Goal: Information Seeking & Learning: Find contact information

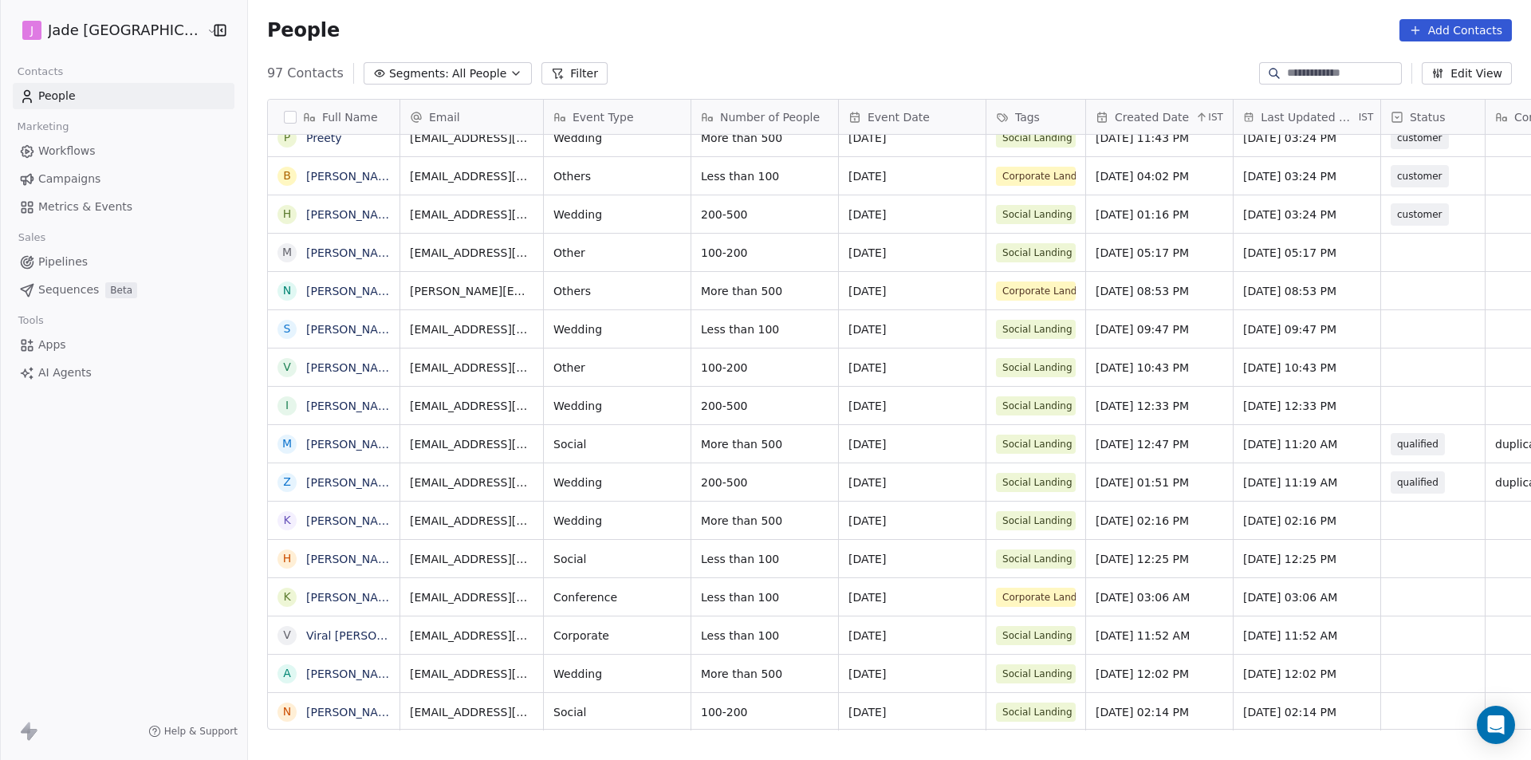
scroll to position [12, 0]
click at [318, 711] on link "[PERSON_NAME]" at bounding box center [352, 712] width 93 height 13
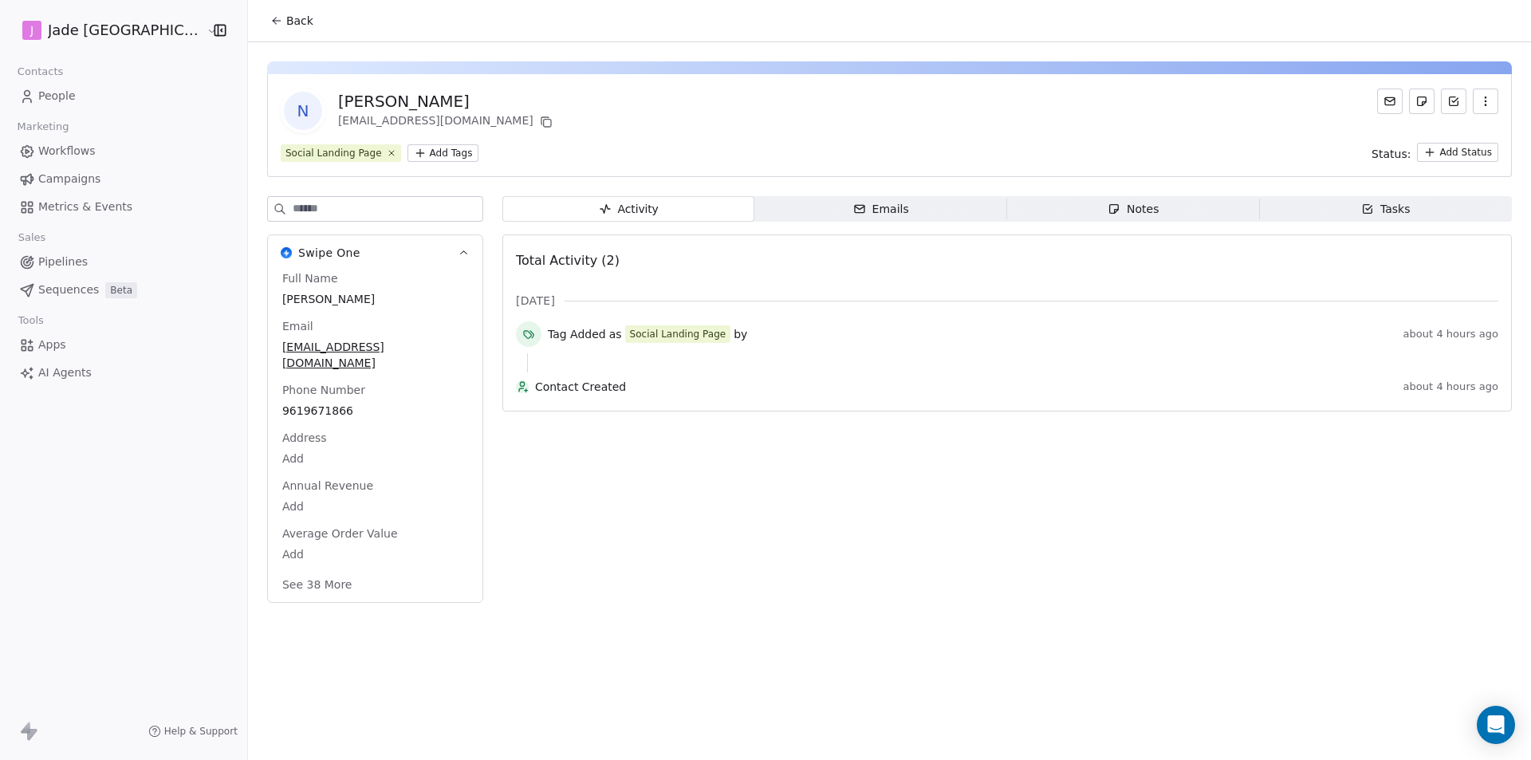
click at [272, 7] on button "Back" at bounding box center [292, 20] width 62 height 29
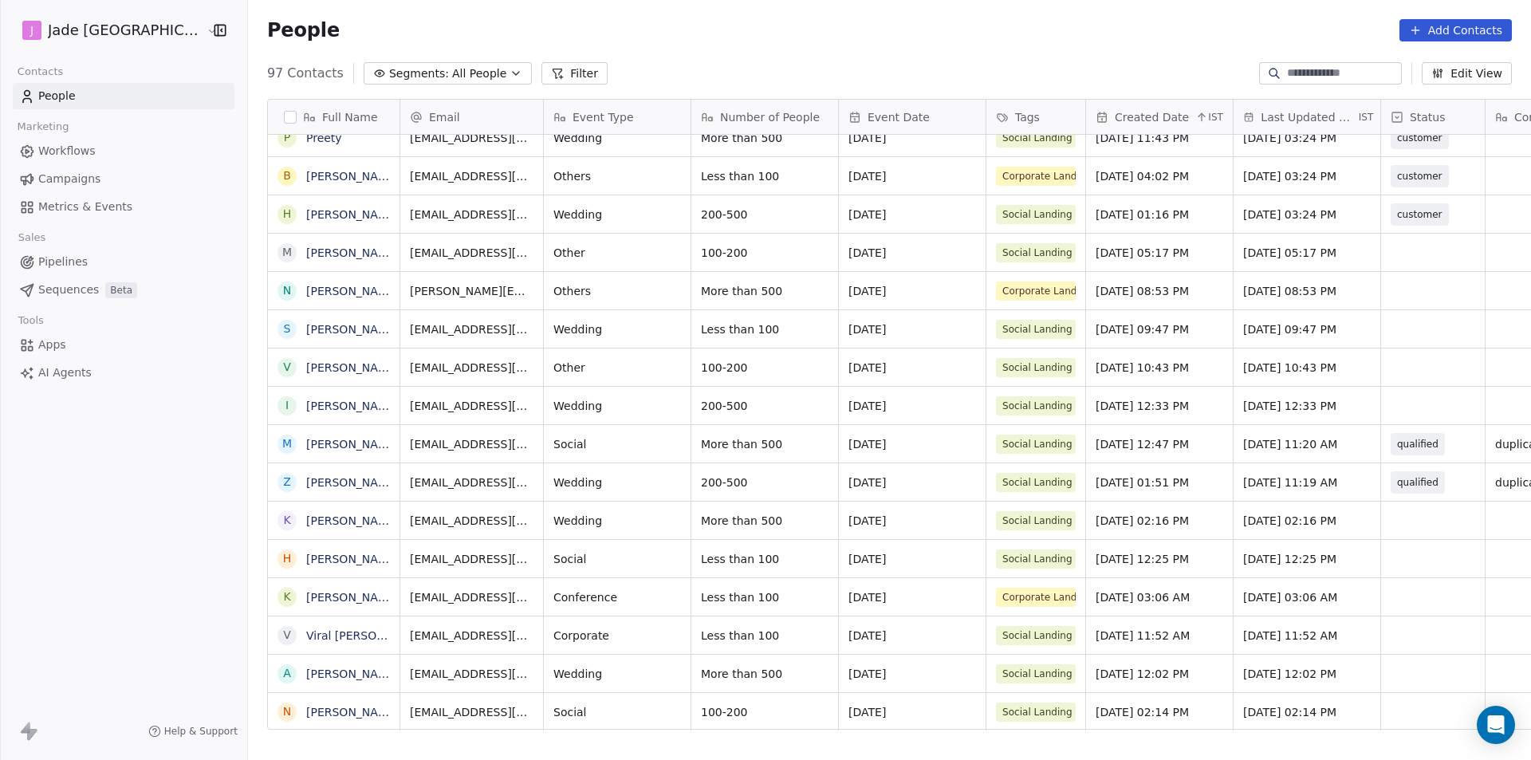
scroll to position [12, 0]
click at [317, 717] on link "[PERSON_NAME]" at bounding box center [352, 712] width 93 height 13
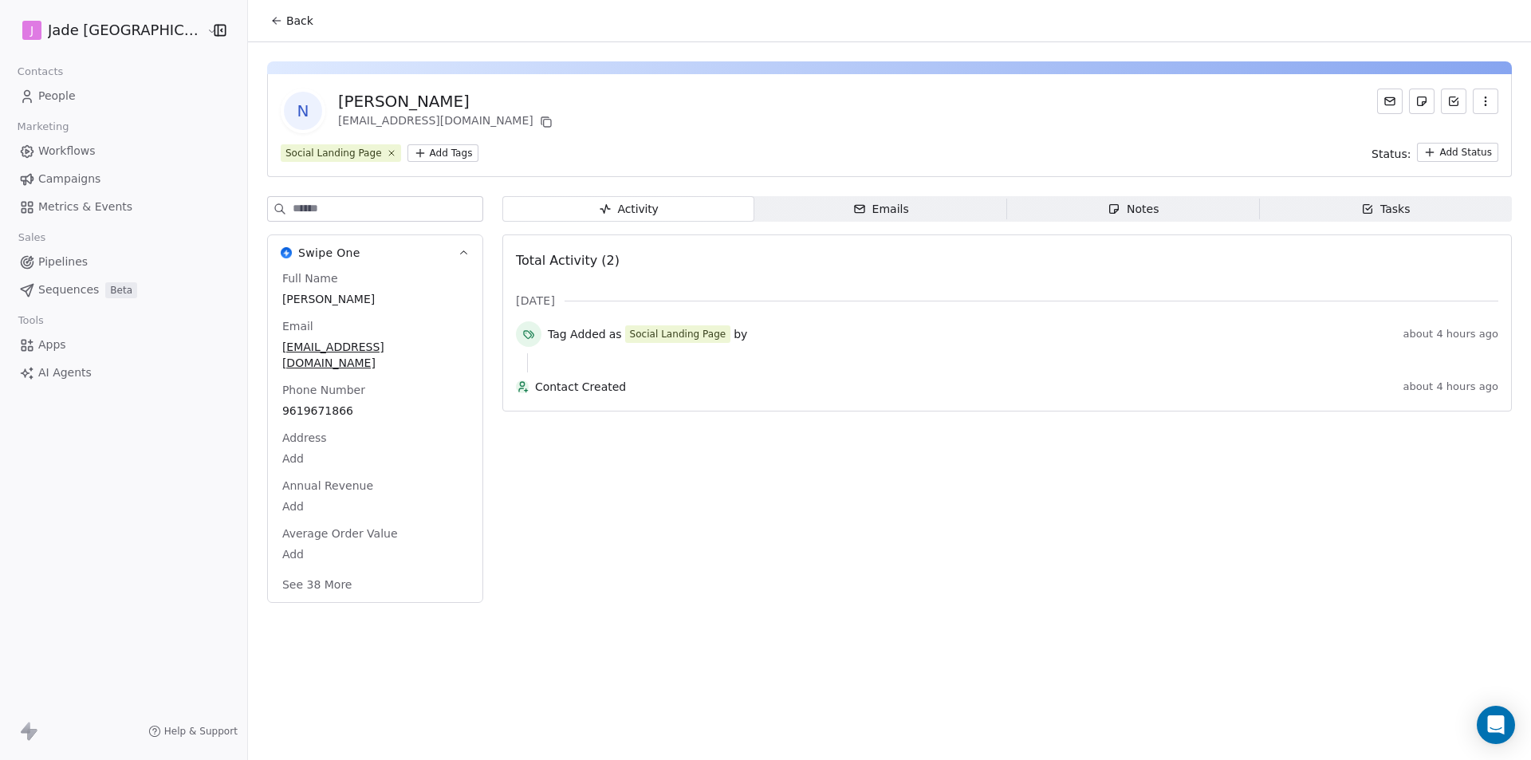
click at [338, 105] on div "[PERSON_NAME]" at bounding box center [447, 101] width 218 height 22
click at [338, 100] on div "[PERSON_NAME]" at bounding box center [447, 101] width 218 height 22
click at [411, 108] on div "[PERSON_NAME]" at bounding box center [447, 101] width 218 height 22
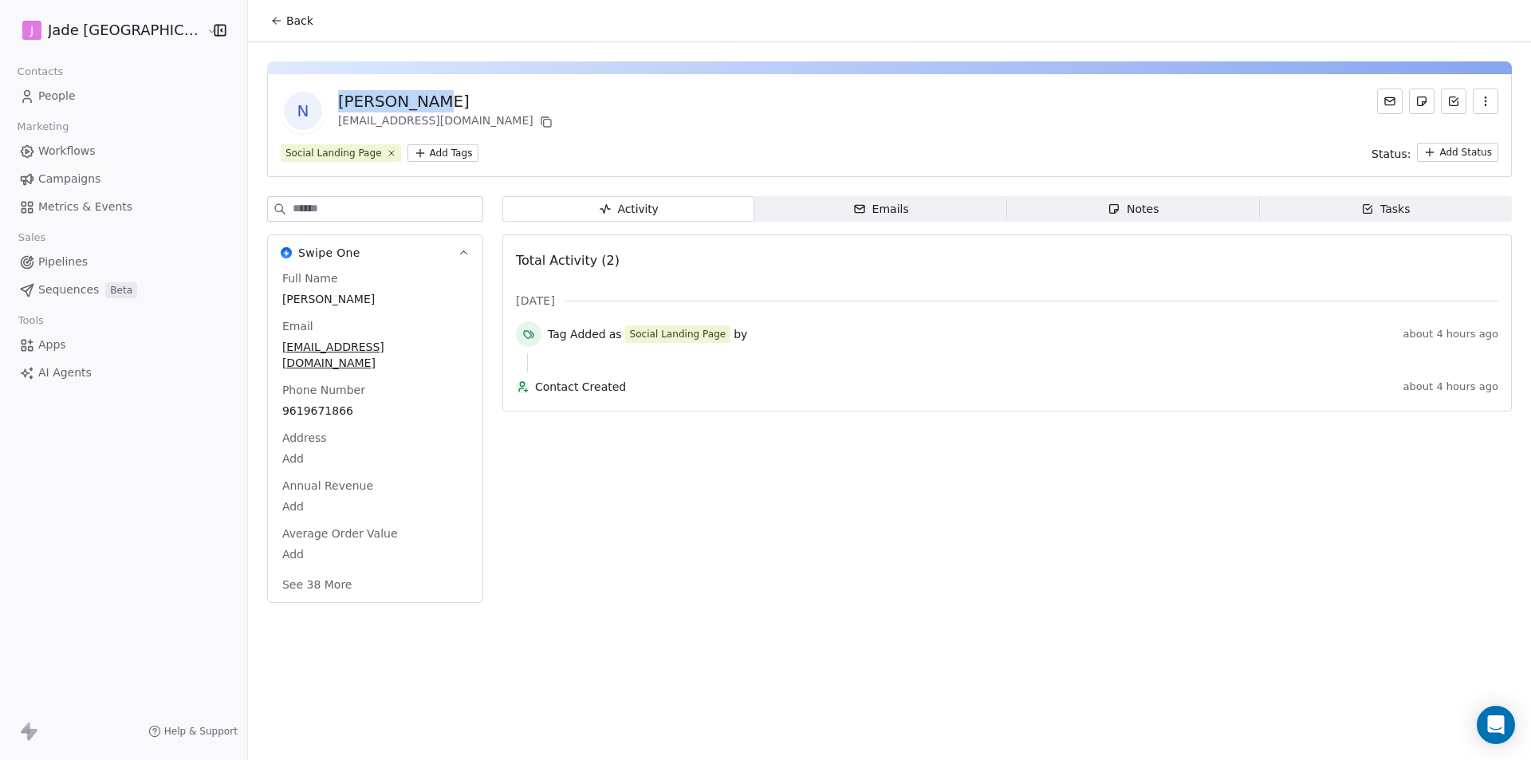
drag, startPoint x: 393, startPoint y: 100, endPoint x: 304, endPoint y: 101, distance: 89.3
click at [304, 101] on div "N [PERSON_NAME] [EMAIL_ADDRESS][DOMAIN_NAME]" at bounding box center [418, 111] width 275 height 45
copy div "[PERSON_NAME]"
click at [295, 401] on div "9619671866" at bounding box center [375, 410] width 192 height 19
click at [295, 401] on div "9619671866" at bounding box center [375, 411] width 192 height 21
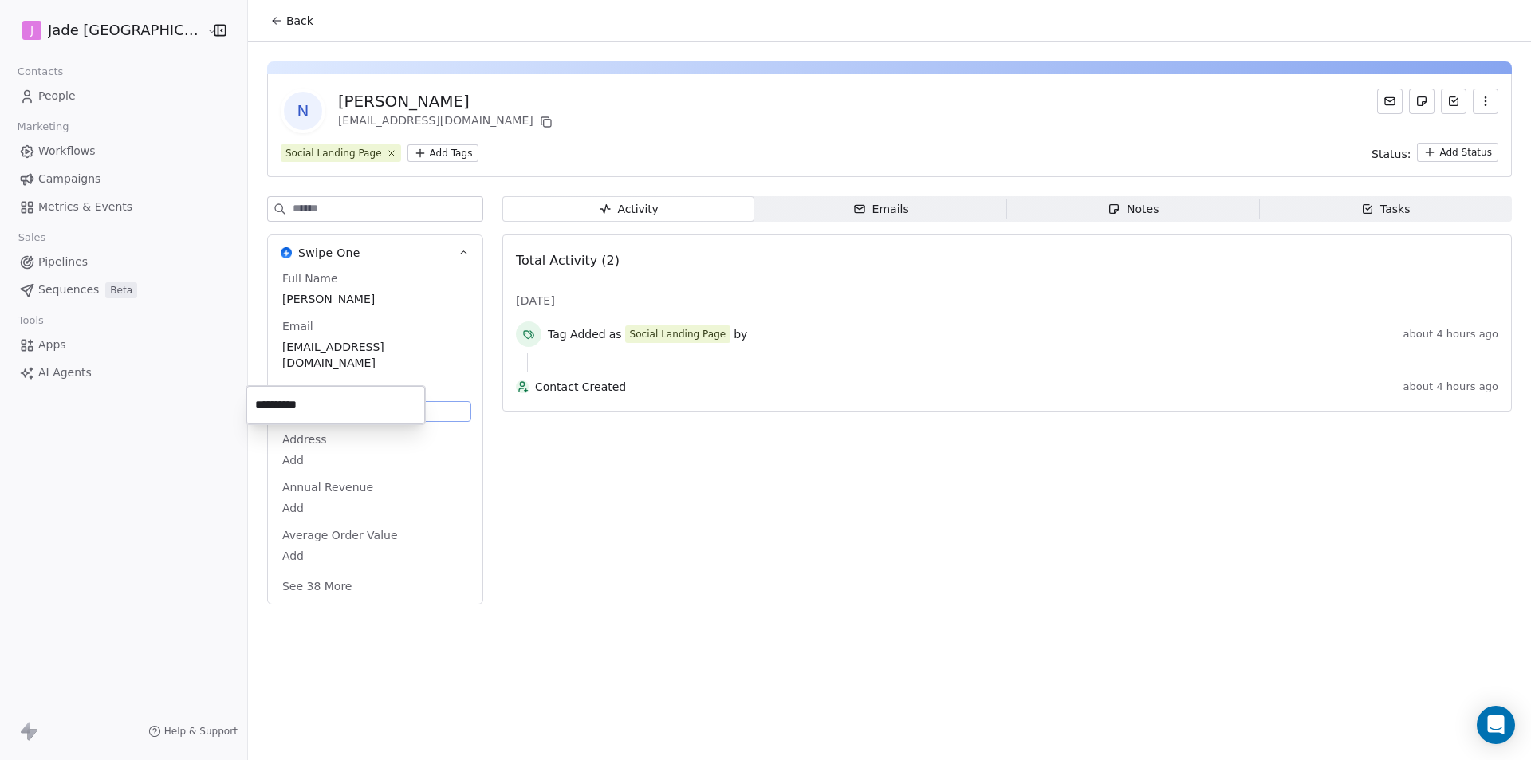
drag, startPoint x: 341, startPoint y: 413, endPoint x: 253, endPoint y: 407, distance: 87.9
click at [253, 407] on input "**********" at bounding box center [336, 405] width 172 height 32
click at [341, 360] on html "**********" at bounding box center [765, 380] width 1531 height 760
click at [350, 350] on span "[EMAIL_ADDRESS][DOMAIN_NAME]" at bounding box center [375, 355] width 186 height 32
click at [350, 350] on span "[EMAIL_ADDRESS][DOMAIN_NAME]" at bounding box center [375, 356] width 184 height 32
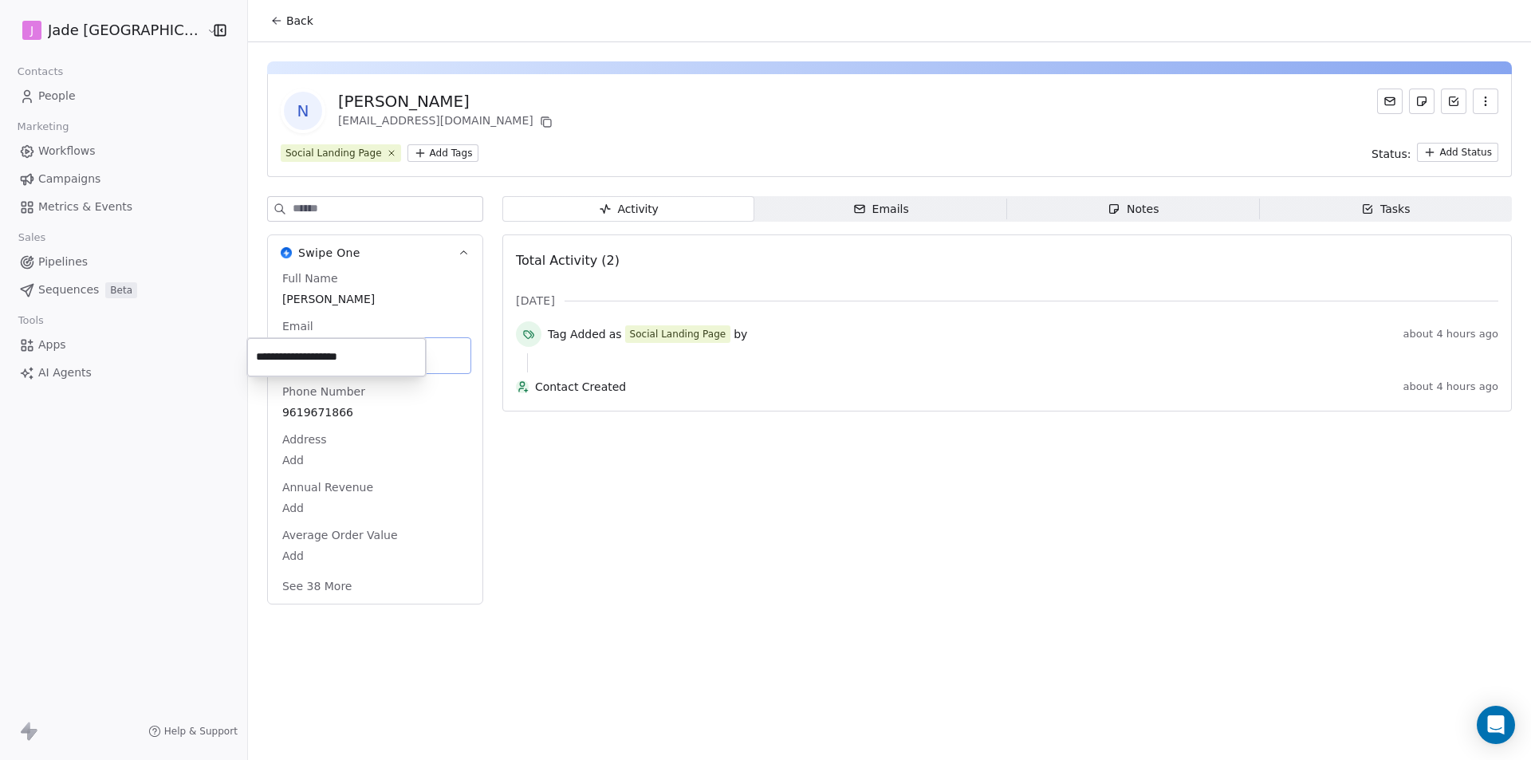
drag, startPoint x: 399, startPoint y: 344, endPoint x: 255, endPoint y: 364, distance: 144.8
click at [255, 364] on input "**********" at bounding box center [336, 357] width 172 height 32
click at [237, 26] on html "**********" at bounding box center [765, 380] width 1531 height 760
click at [261, 32] on button "Back" at bounding box center [292, 20] width 62 height 29
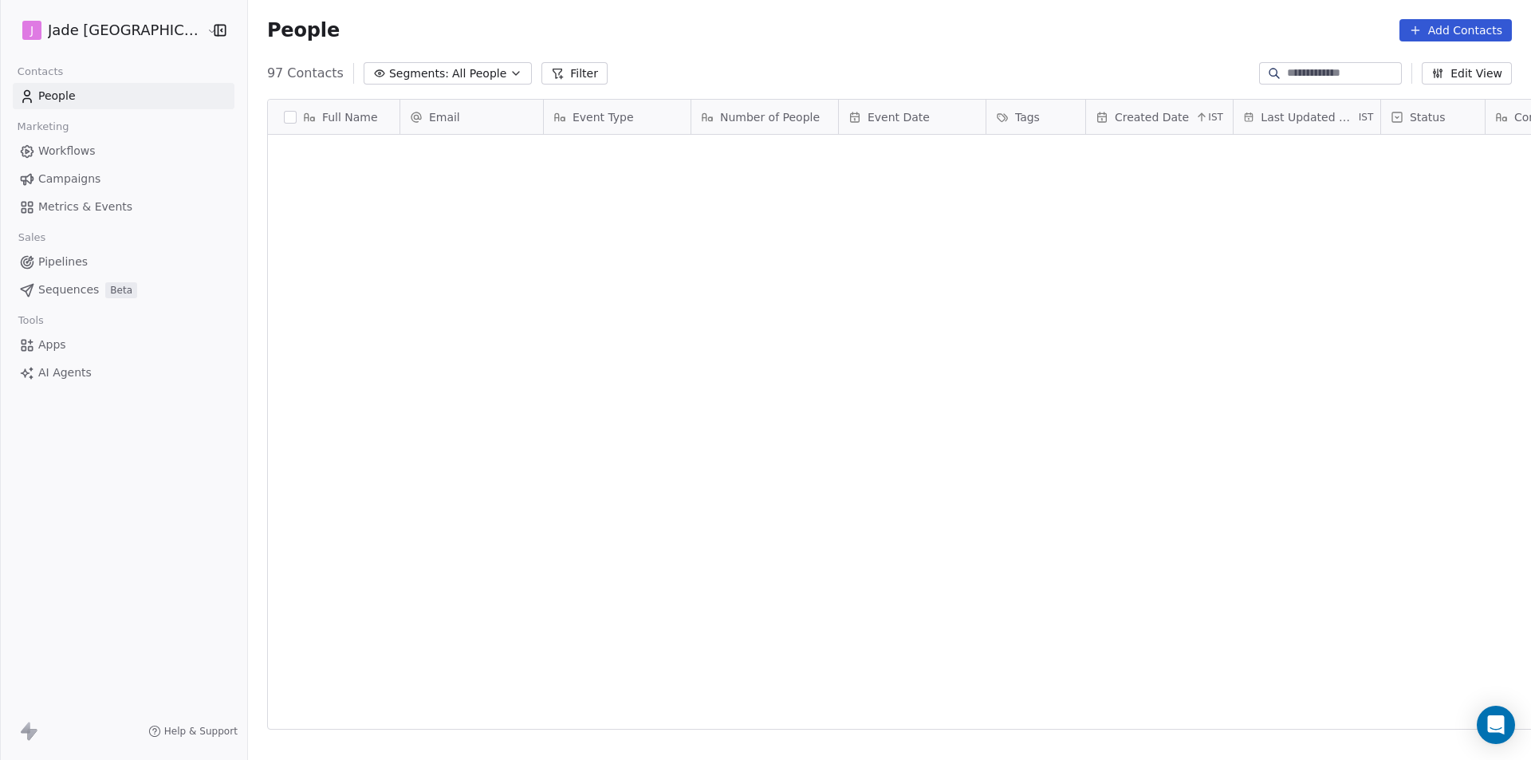
scroll to position [656, 1304]
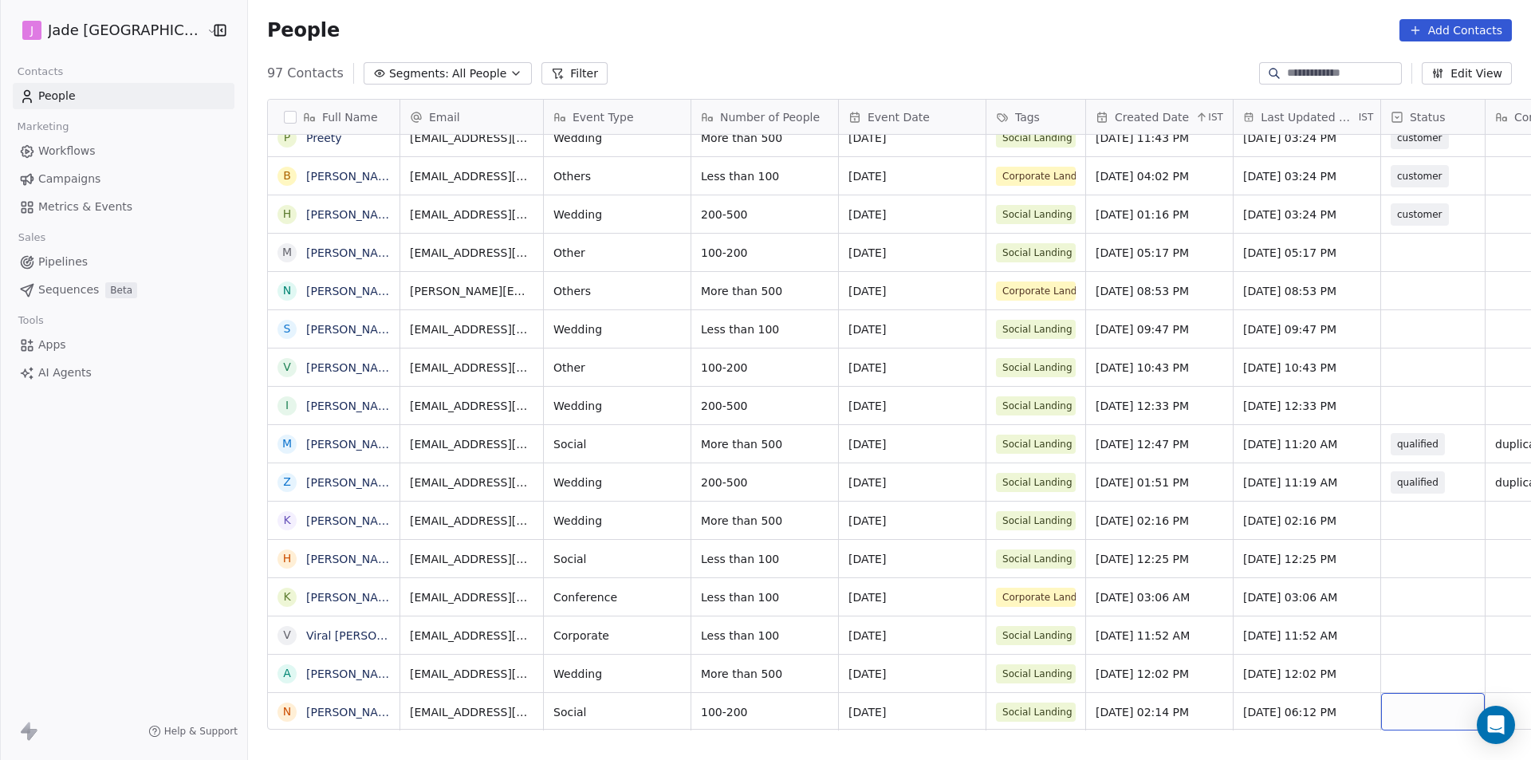
click at [1387, 694] on div "grid" at bounding box center [1433, 711] width 104 height 37
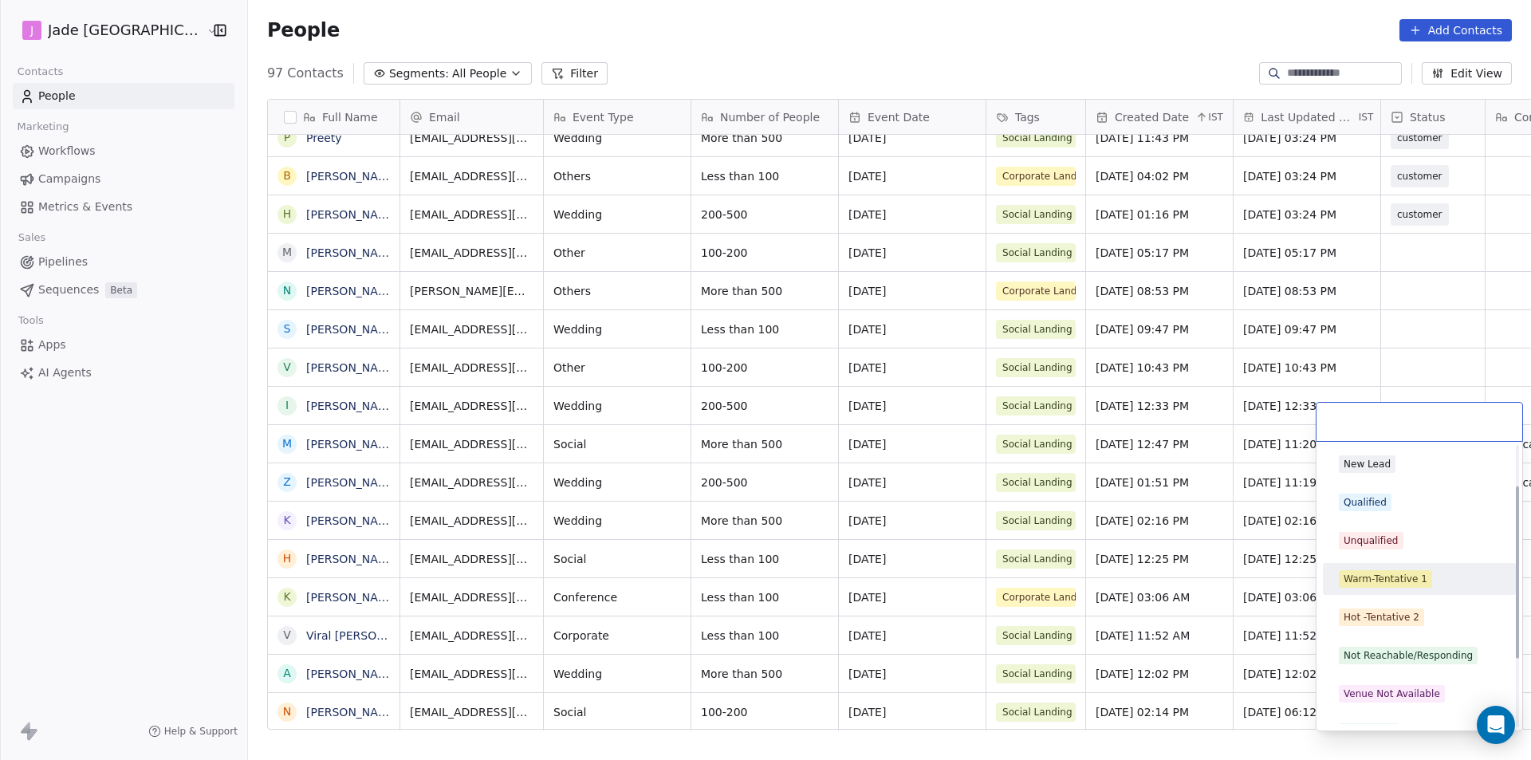
scroll to position [177, 0]
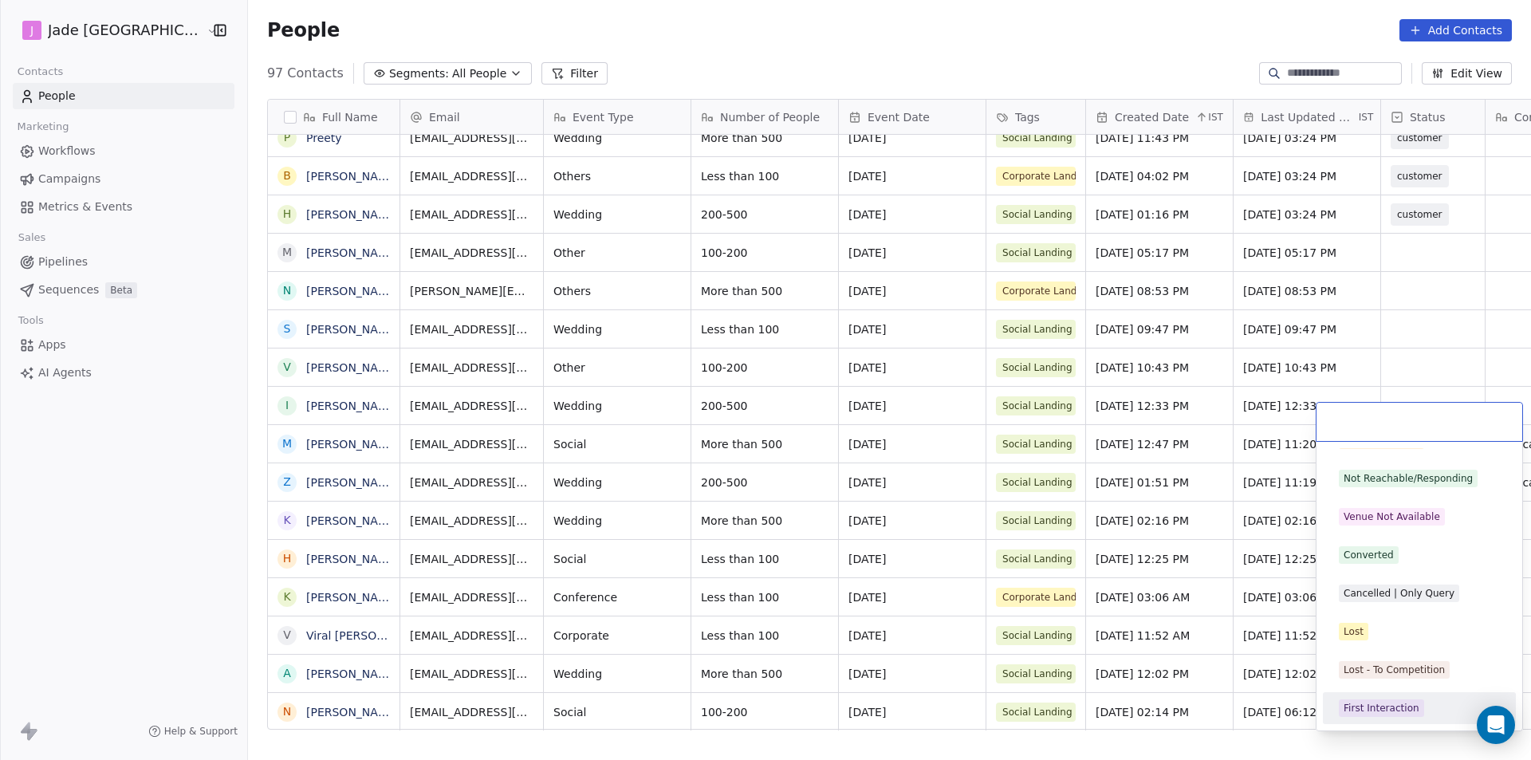
click at [1368, 704] on div "First Interaction" at bounding box center [1382, 708] width 76 height 14
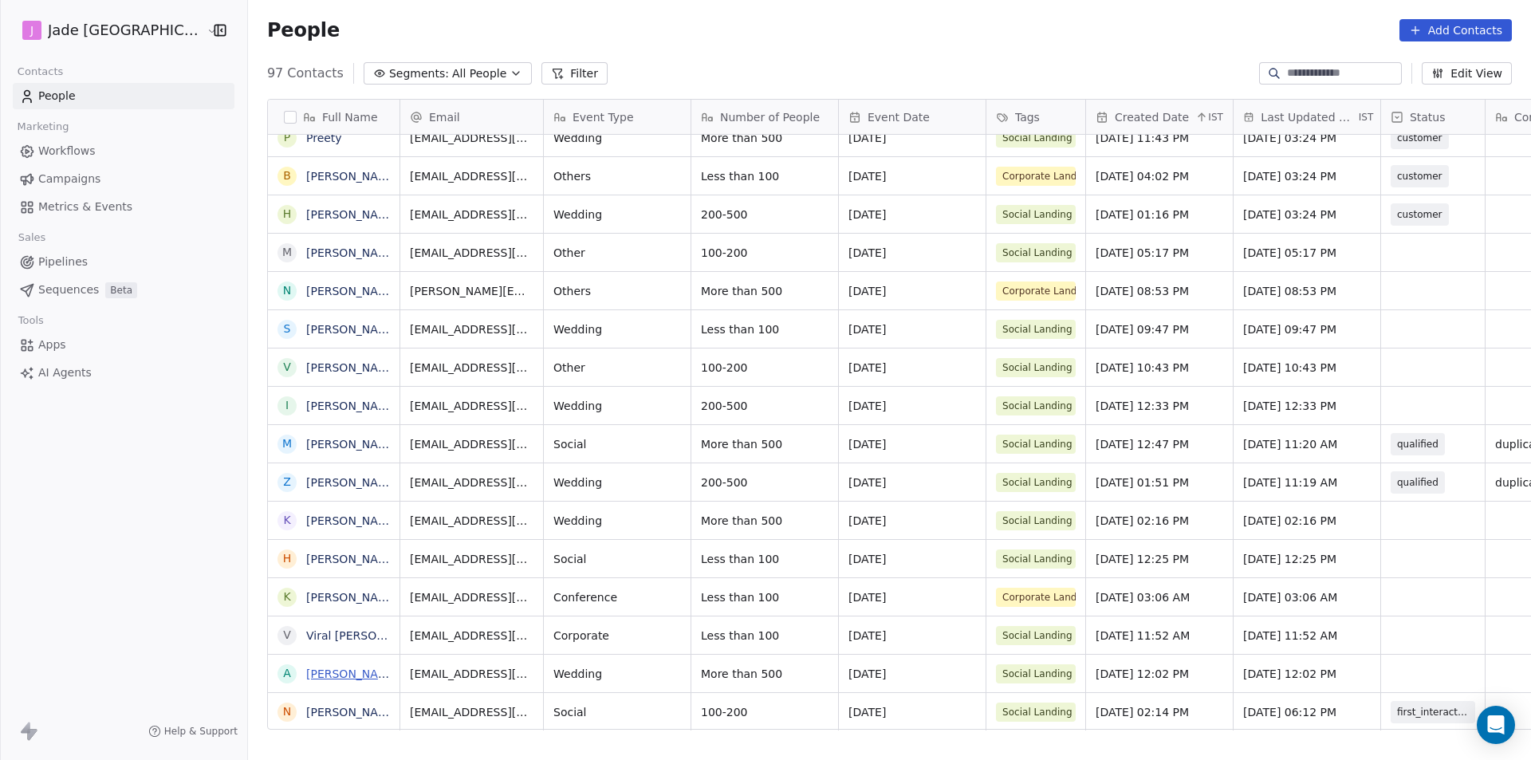
click at [333, 673] on link "[PERSON_NAME]" at bounding box center [352, 673] width 93 height 13
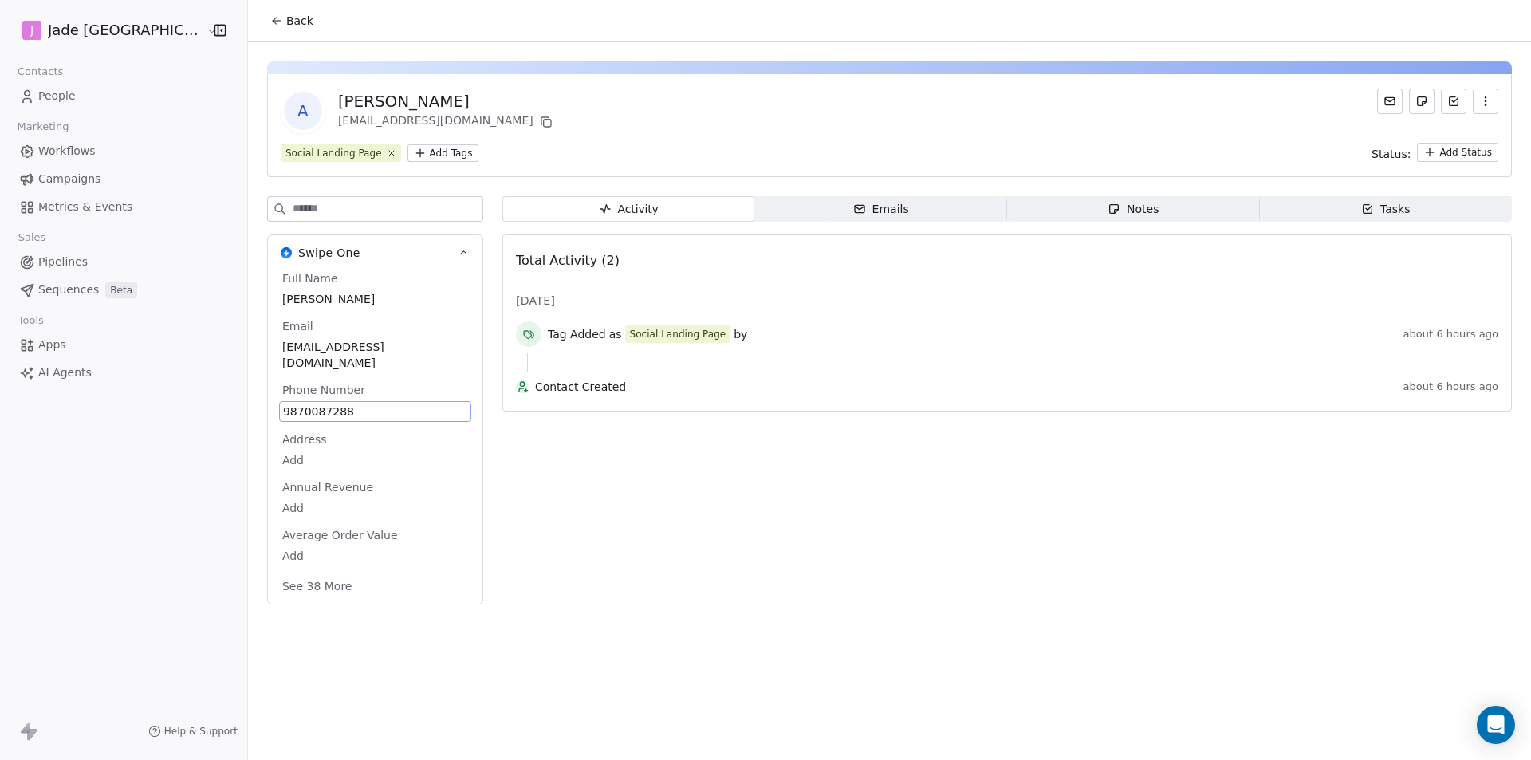
click at [331, 401] on div "9870087288" at bounding box center [375, 411] width 192 height 21
click at [329, 411] on input "**********" at bounding box center [336, 405] width 172 height 32
click at [616, 464] on html "**********" at bounding box center [765, 380] width 1531 height 760
click at [315, 404] on span "9870087288" at bounding box center [375, 412] width 184 height 16
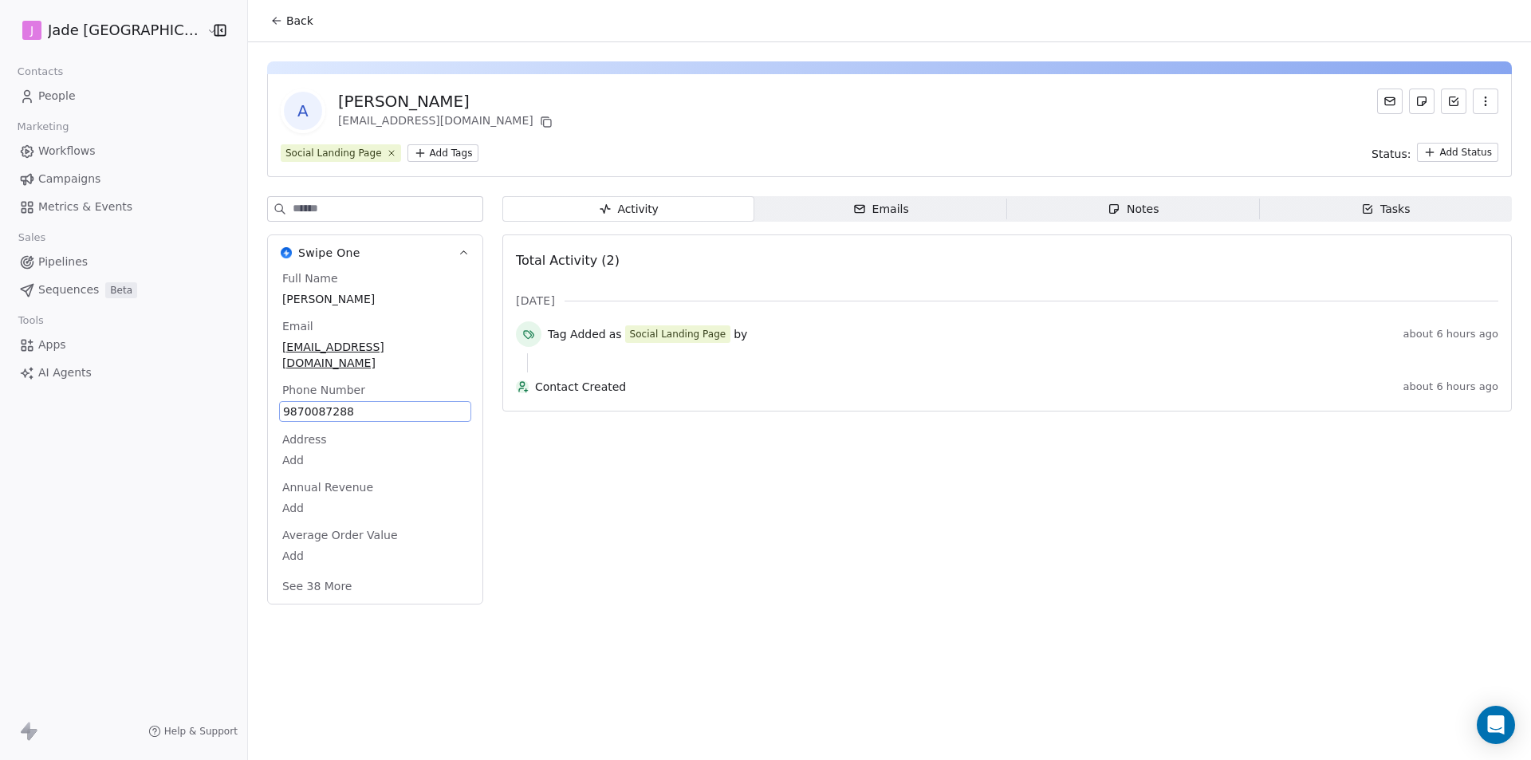
click at [315, 404] on span "9870087288" at bounding box center [375, 412] width 184 height 16
drag, startPoint x: 320, startPoint y: 396, endPoint x: 247, endPoint y: 407, distance: 73.3
click at [247, 407] on div "**********" at bounding box center [335, 405] width 179 height 38
click at [299, 301] on html "**********" at bounding box center [765, 380] width 1531 height 760
click at [299, 301] on span "[PERSON_NAME]" at bounding box center [375, 299] width 186 height 16
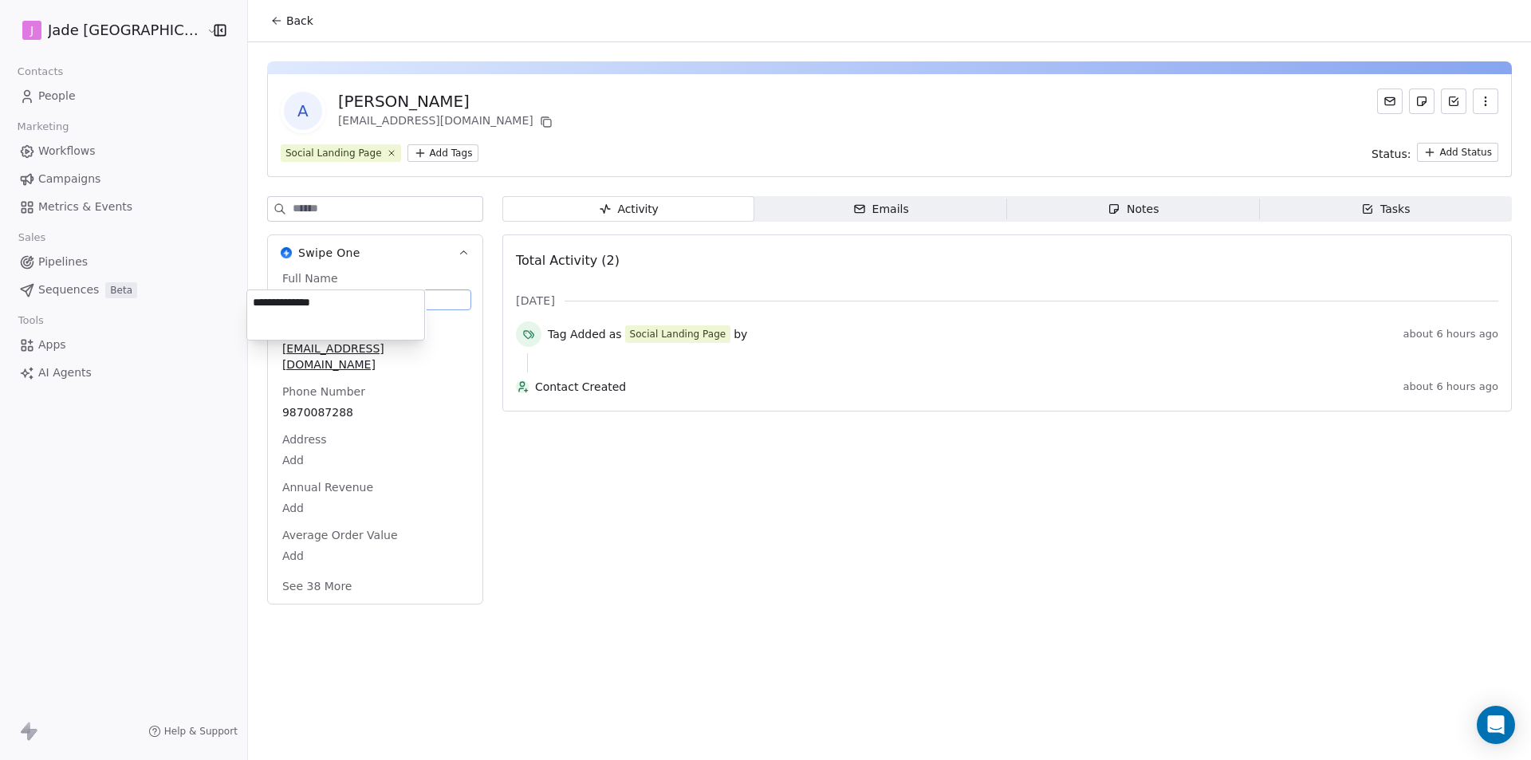
drag, startPoint x: 350, startPoint y: 306, endPoint x: 246, endPoint y: 305, distance: 104.5
click at [246, 305] on html "**********" at bounding box center [765, 380] width 1531 height 760
drag, startPoint x: 255, startPoint y: 305, endPoint x: 343, endPoint y: 308, distance: 87.8
click at [343, 308] on textarea "**********" at bounding box center [335, 314] width 177 height 49
click at [396, 412] on html "**********" at bounding box center [765, 380] width 1531 height 760
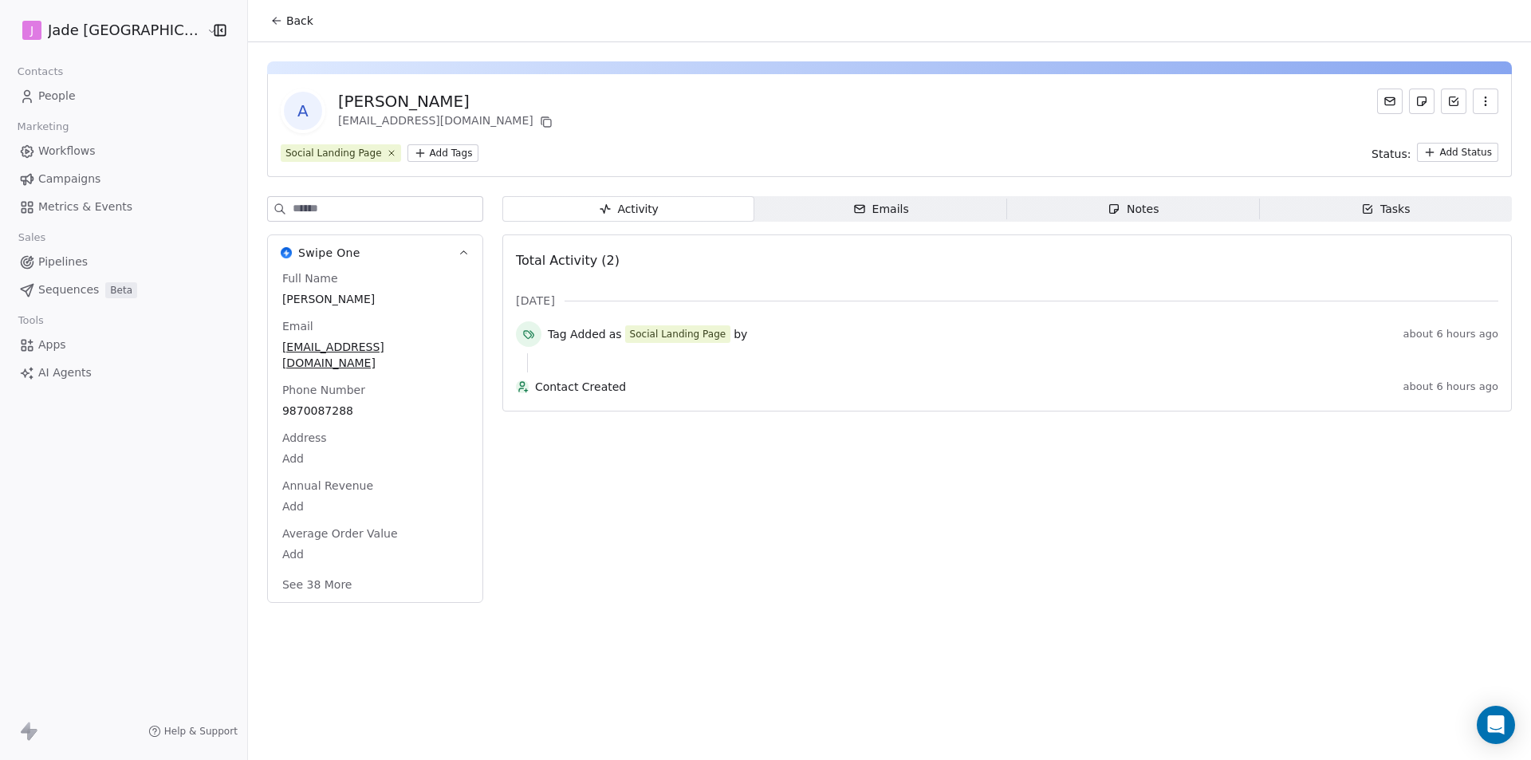
click at [335, 361] on div "Full Name [PERSON_NAME] Email [EMAIL_ADDRESS][DOMAIN_NAME] Phone Number [PHONE_…" at bounding box center [375, 432] width 192 height 325
click at [352, 356] on div "[EMAIL_ADDRESS][DOMAIN_NAME]" at bounding box center [375, 355] width 192 height 37
click at [372, 350] on span "[EMAIL_ADDRESS][DOMAIN_NAME]" at bounding box center [375, 356] width 184 height 32
drag, startPoint x: 372, startPoint y: 350, endPoint x: 321, endPoint y: 379, distance: 58.6
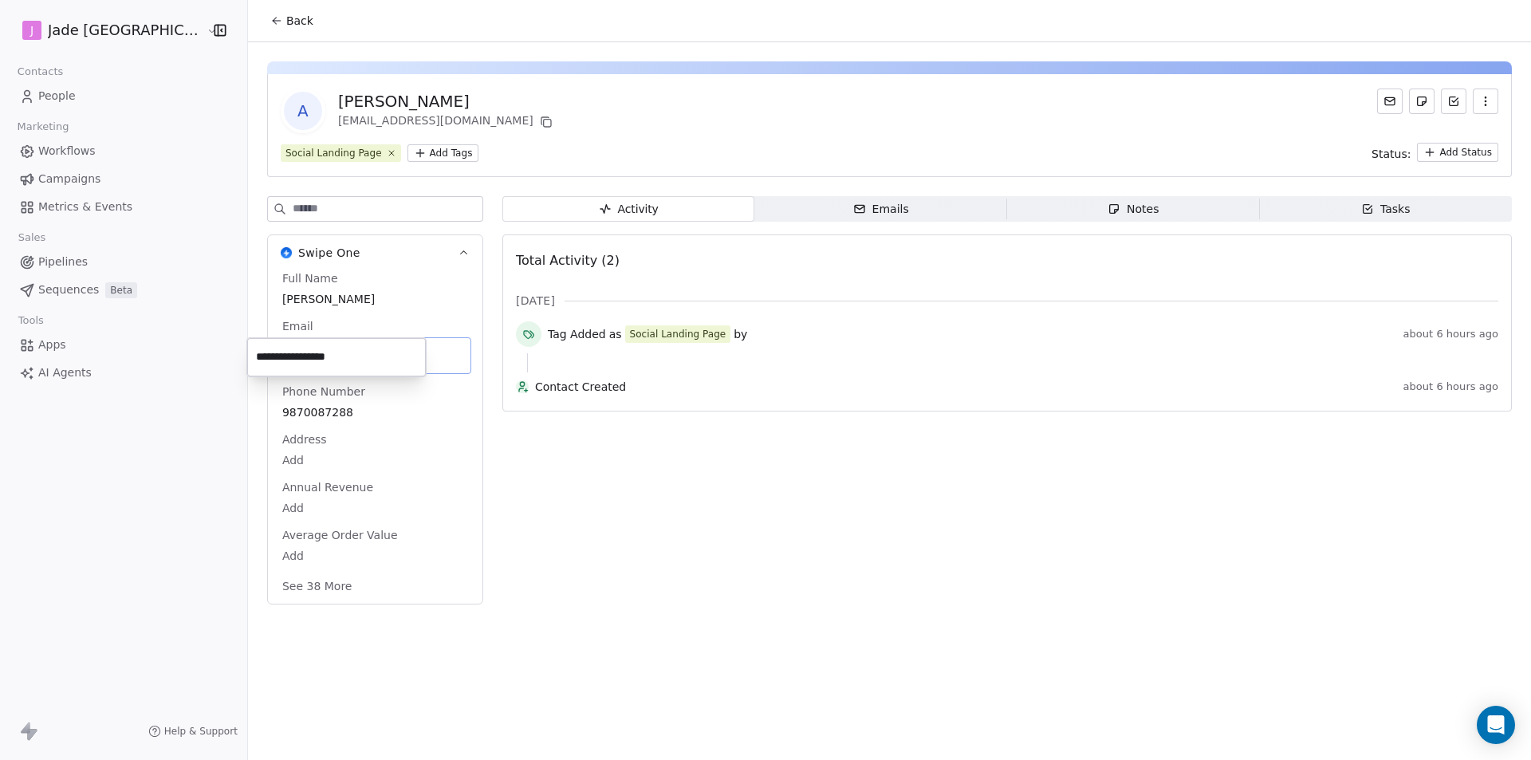
click at [257, 366] on input "**********" at bounding box center [336, 357] width 172 height 32
click at [330, 396] on html "**********" at bounding box center [765, 380] width 1531 height 760
click at [328, 404] on span "9870087288" at bounding box center [375, 412] width 184 height 16
drag, startPoint x: 328, startPoint y: 396, endPoint x: 255, endPoint y: 403, distance: 72.9
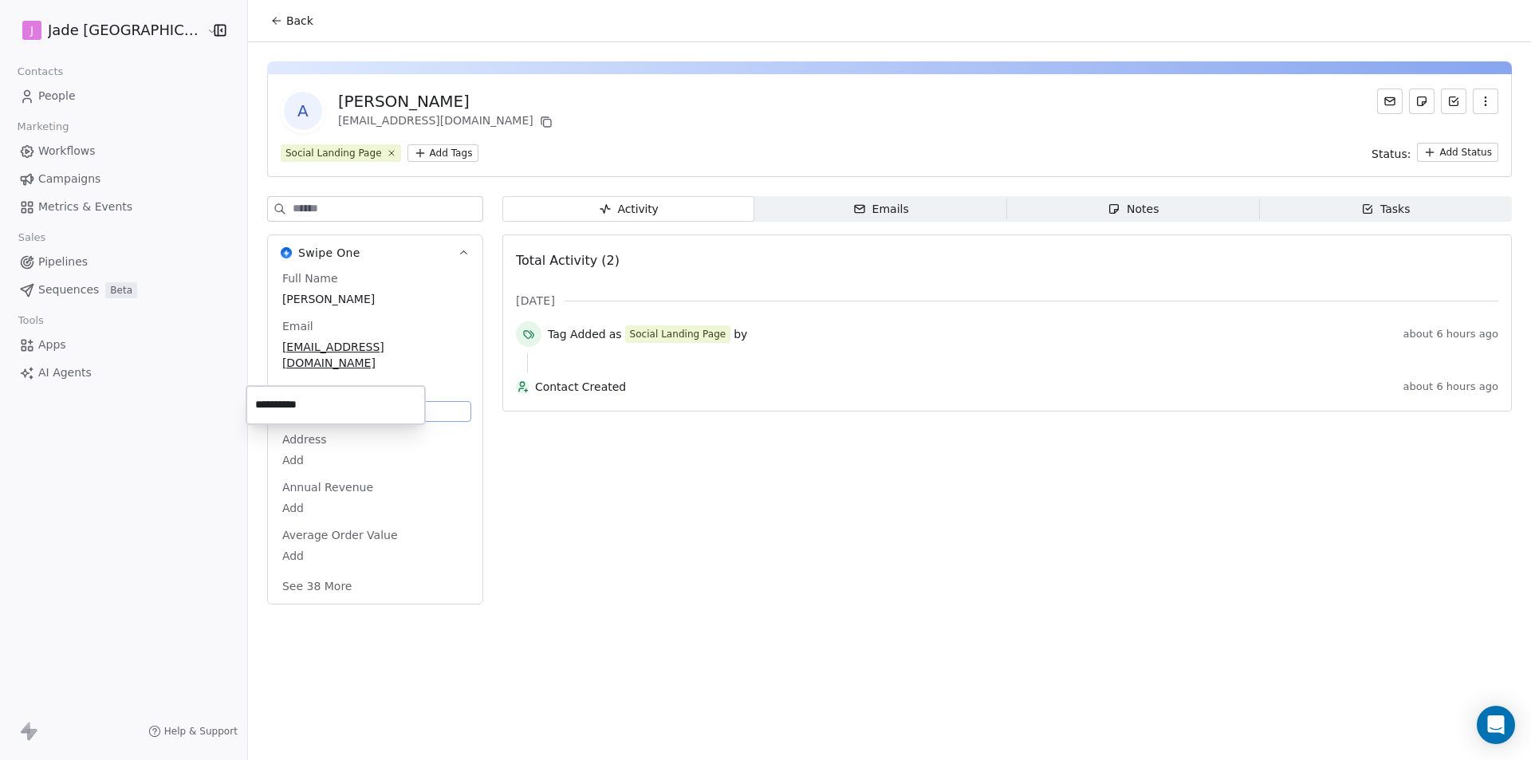
click at [255, 403] on input "**********" at bounding box center [336, 405] width 172 height 32
click at [269, 7] on html "**********" at bounding box center [765, 380] width 1531 height 760
click at [286, 24] on span "Back" at bounding box center [299, 21] width 27 height 16
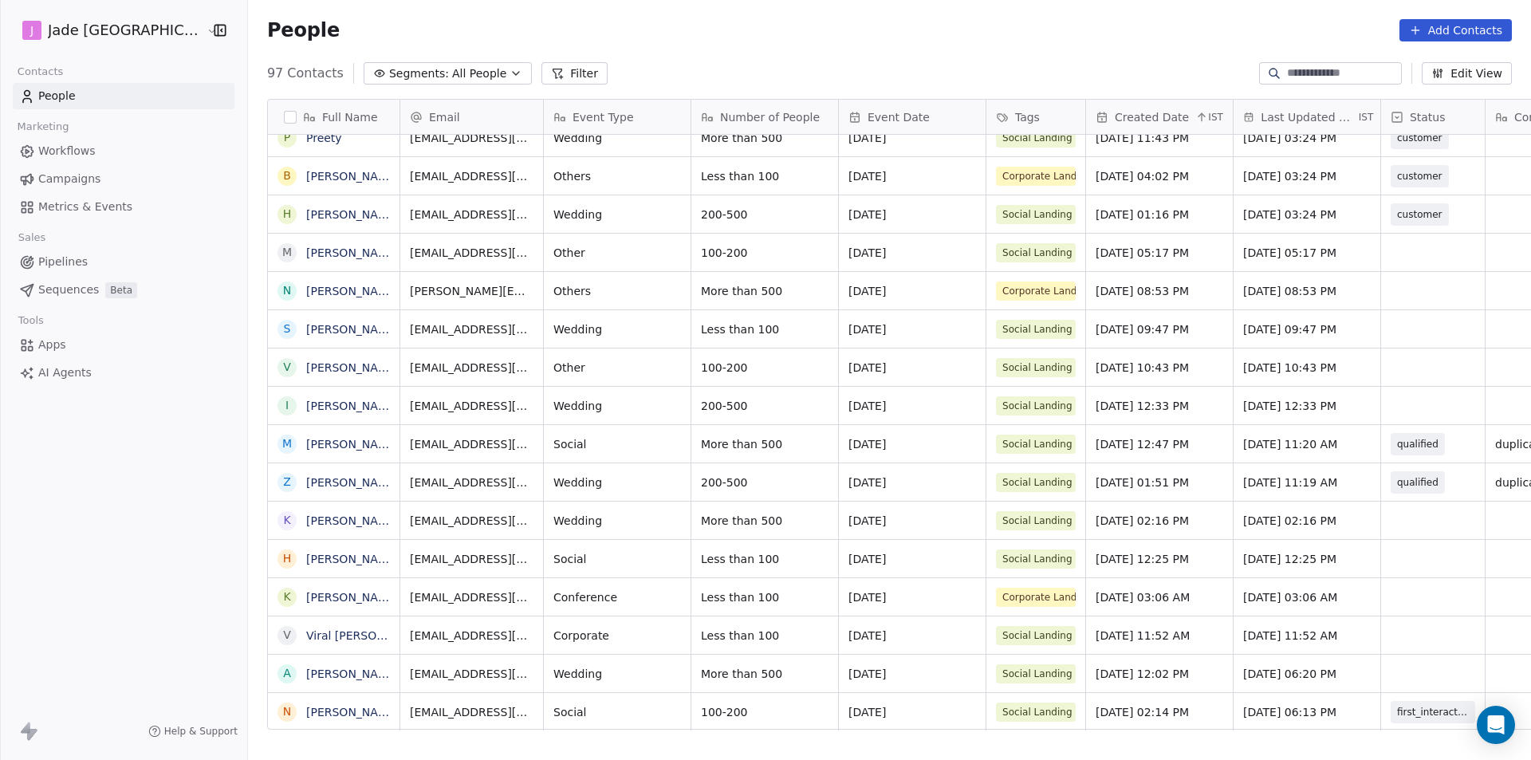
scroll to position [12, 0]
click at [1381, 655] on div "grid" at bounding box center [1433, 673] width 104 height 37
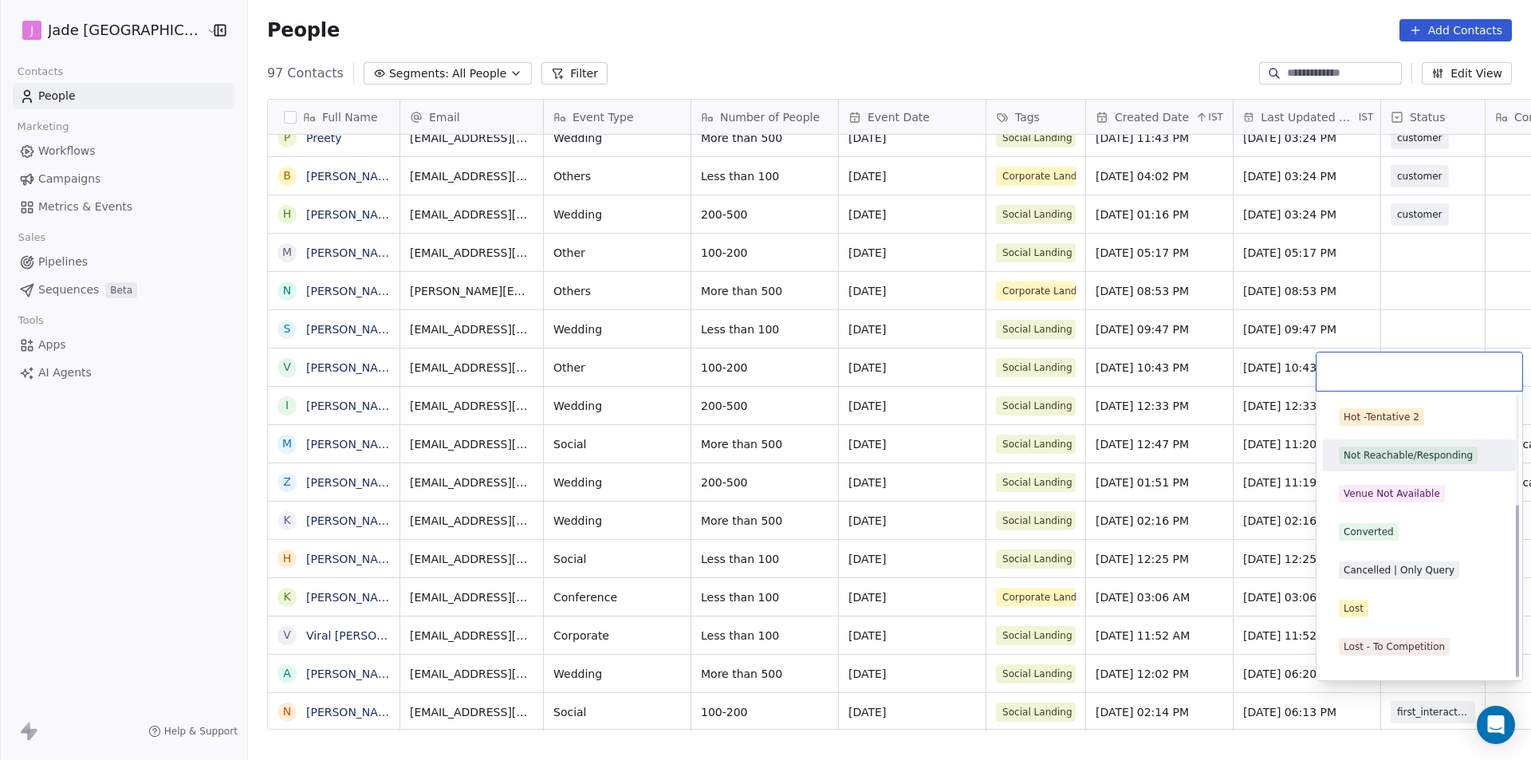
scroll to position [177, 0]
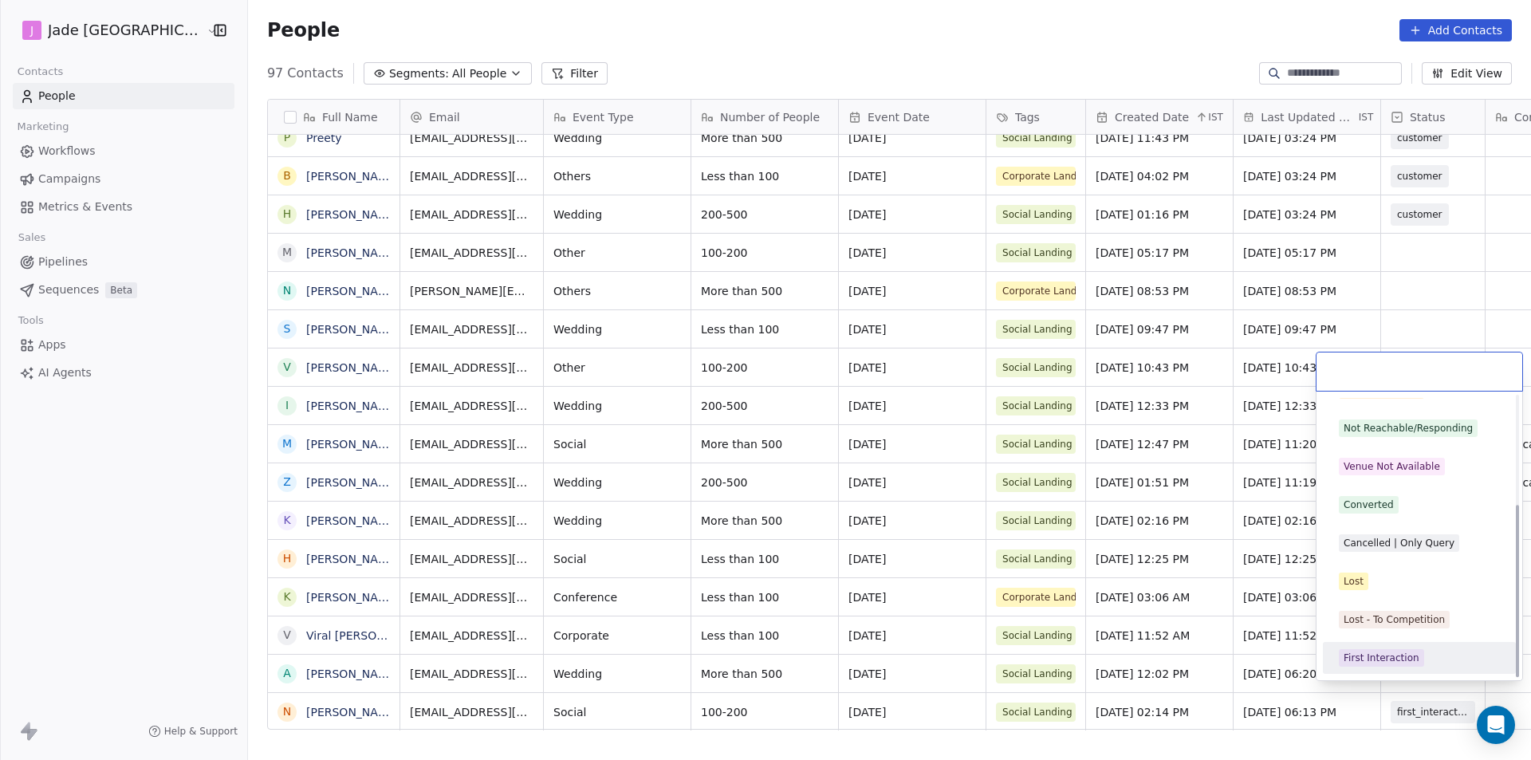
click at [1378, 643] on div "First Interaction" at bounding box center [1419, 658] width 193 height 32
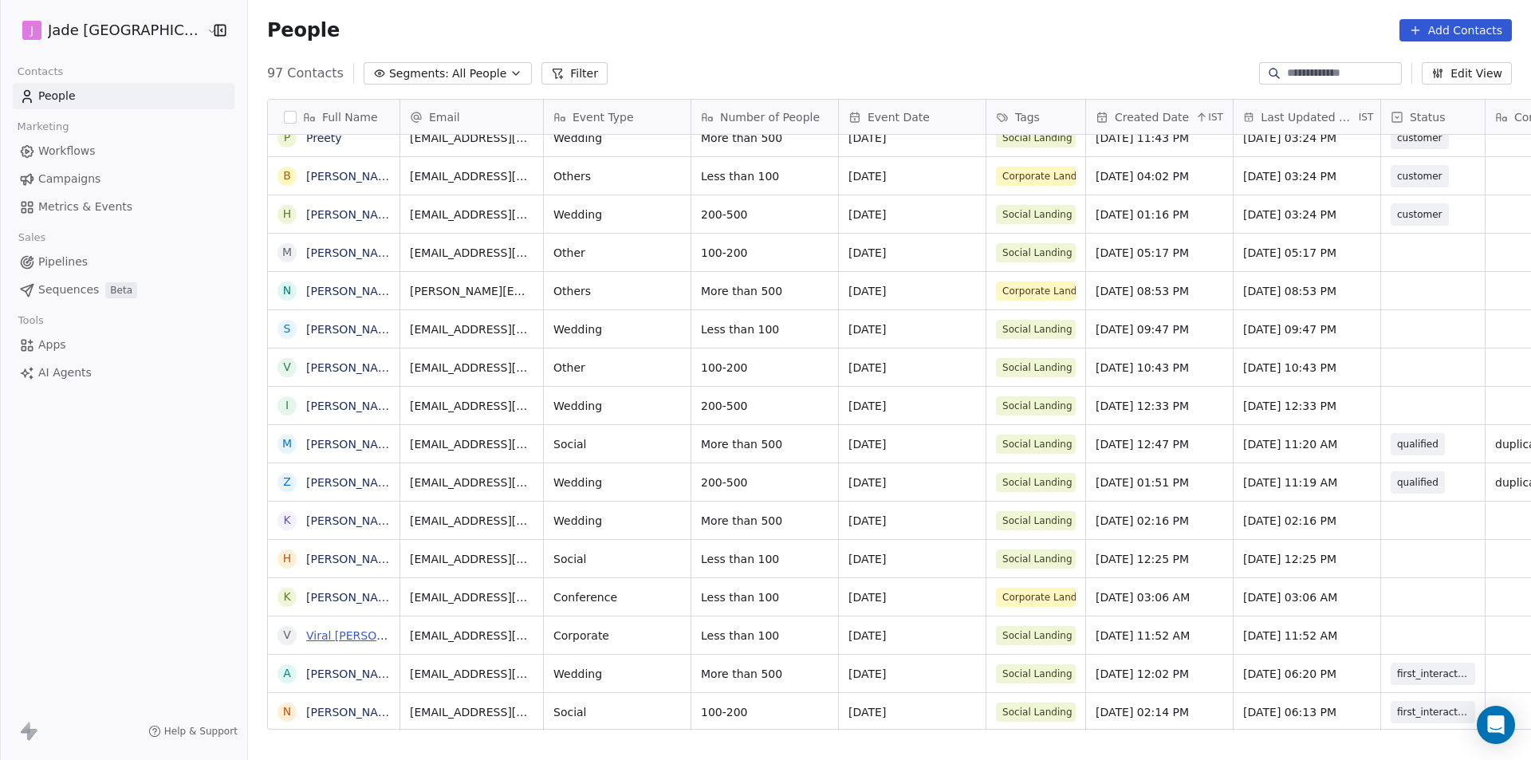
click at [309, 635] on link "Viral [PERSON_NAME]" at bounding box center [366, 635] width 121 height 13
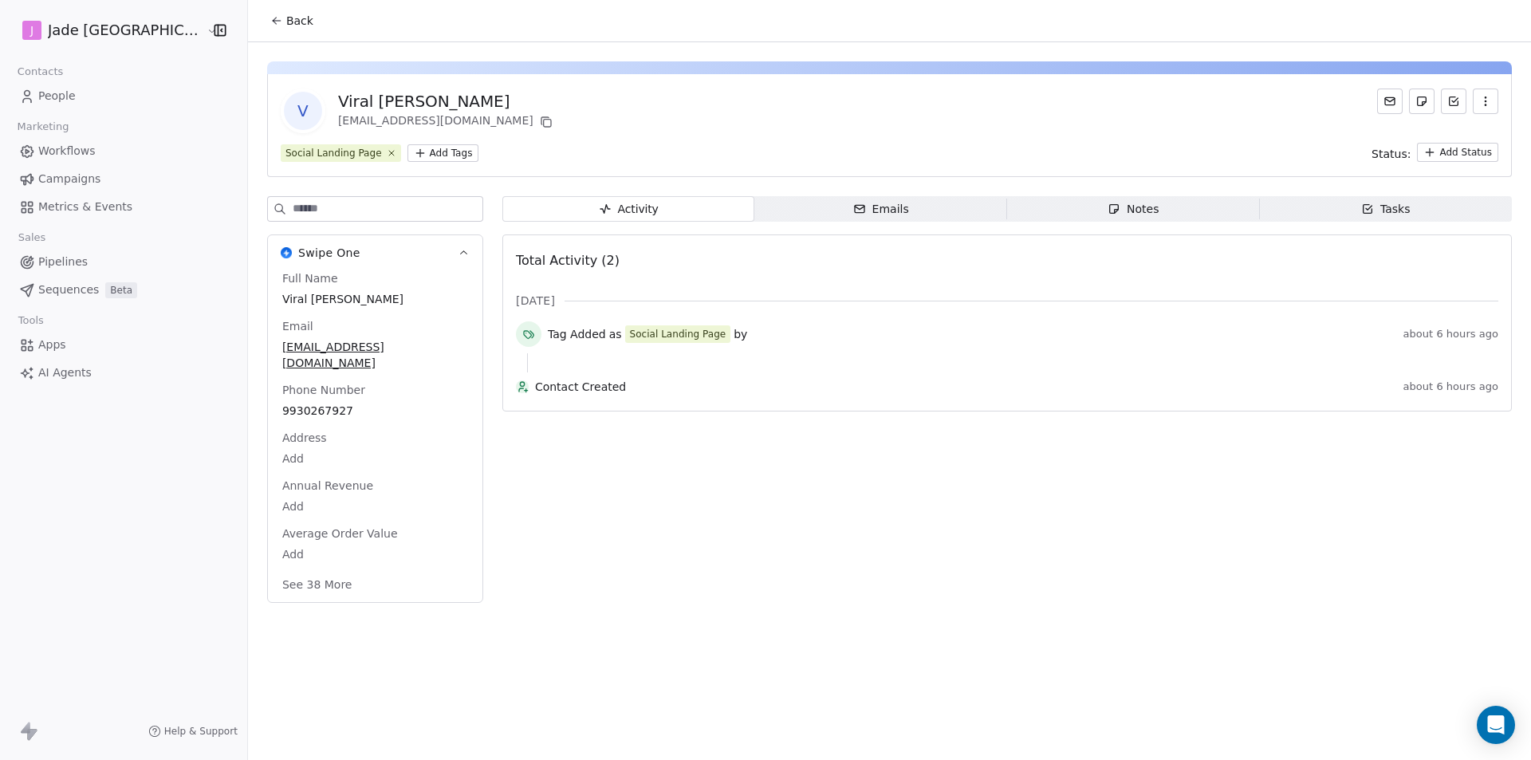
click at [261, 9] on button "Back" at bounding box center [292, 20] width 62 height 29
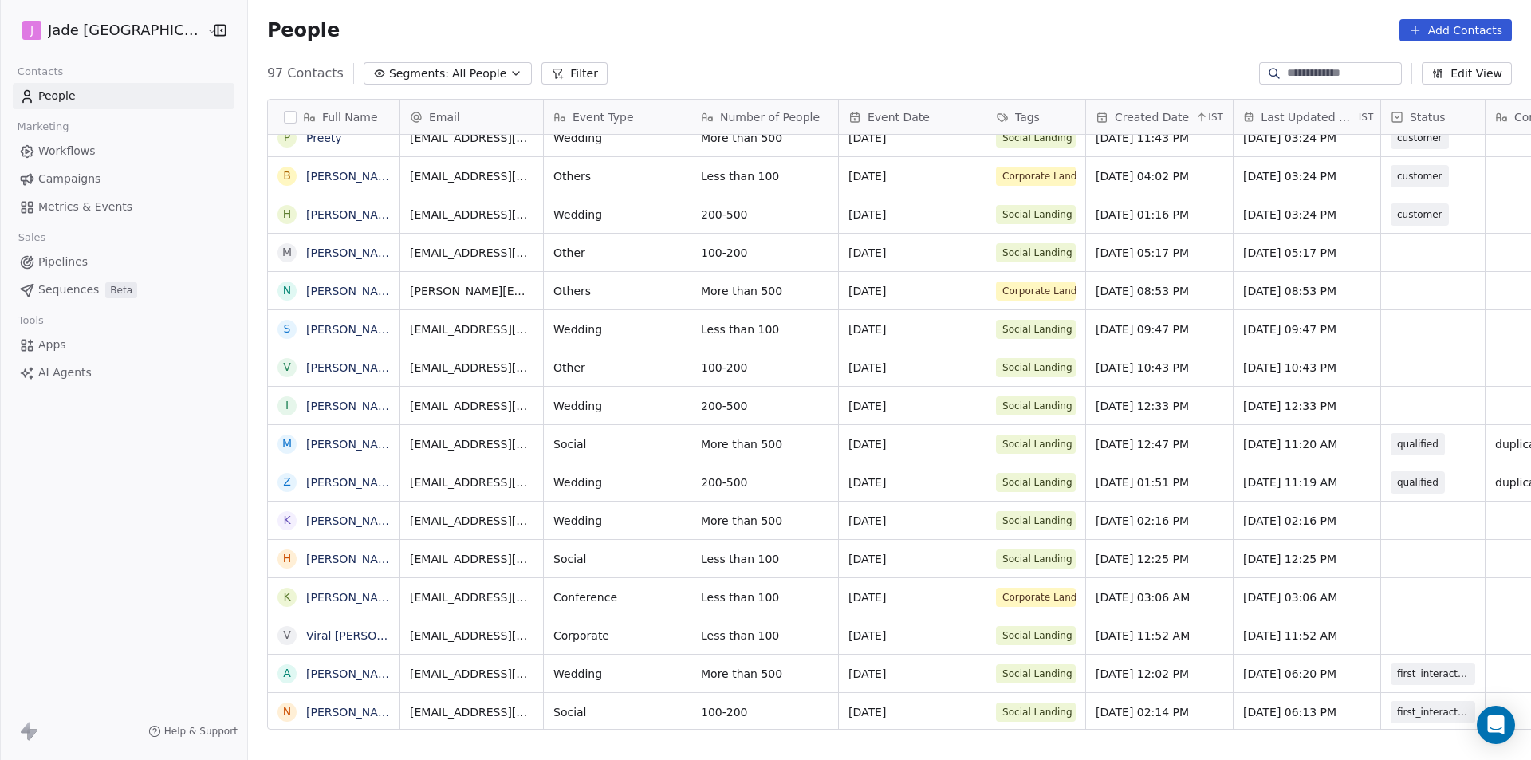
scroll to position [12, 0]
click at [310, 557] on link "[PERSON_NAME] [PERSON_NAME]" at bounding box center [400, 559] width 189 height 13
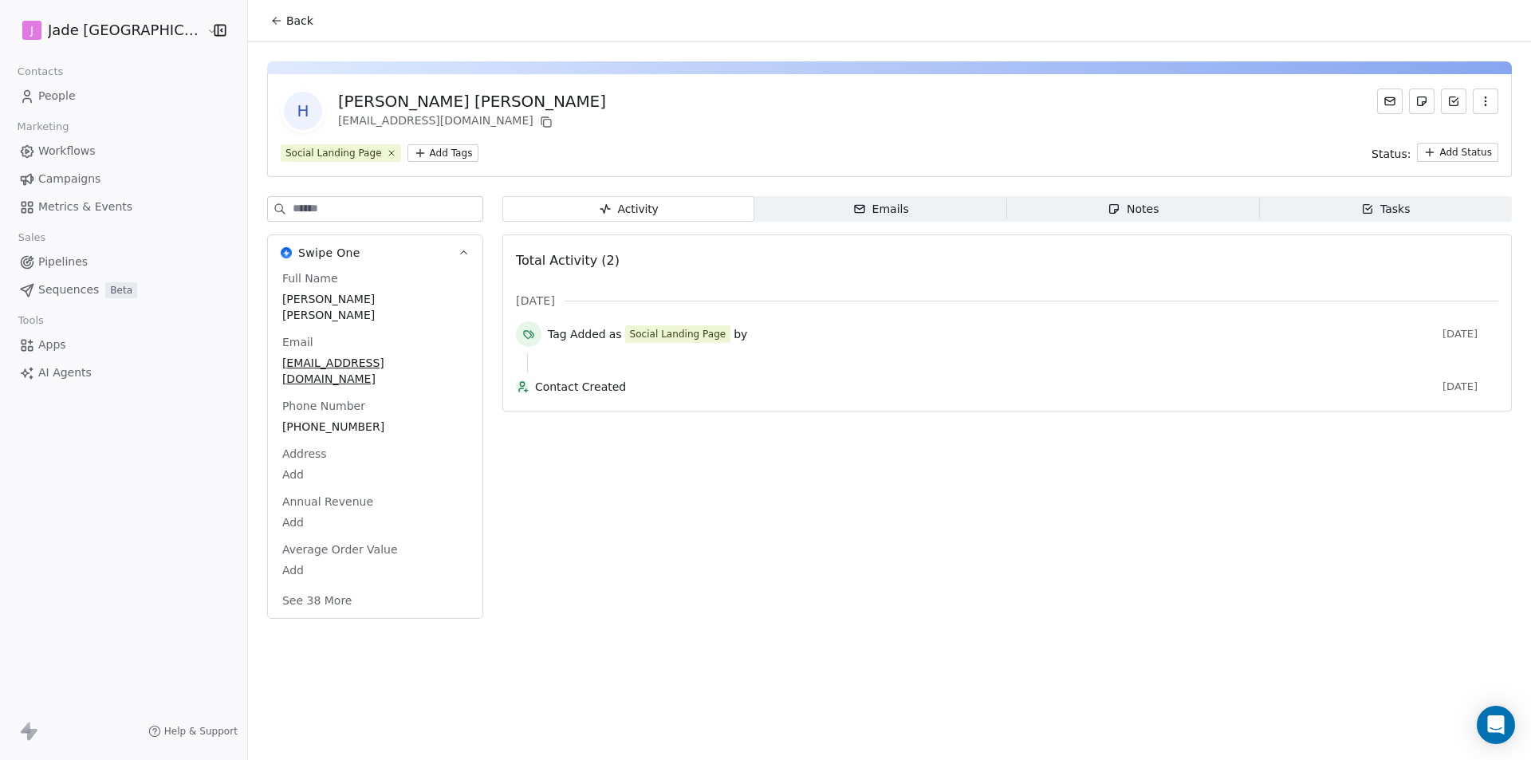
click at [286, 26] on span "Back" at bounding box center [299, 21] width 27 height 16
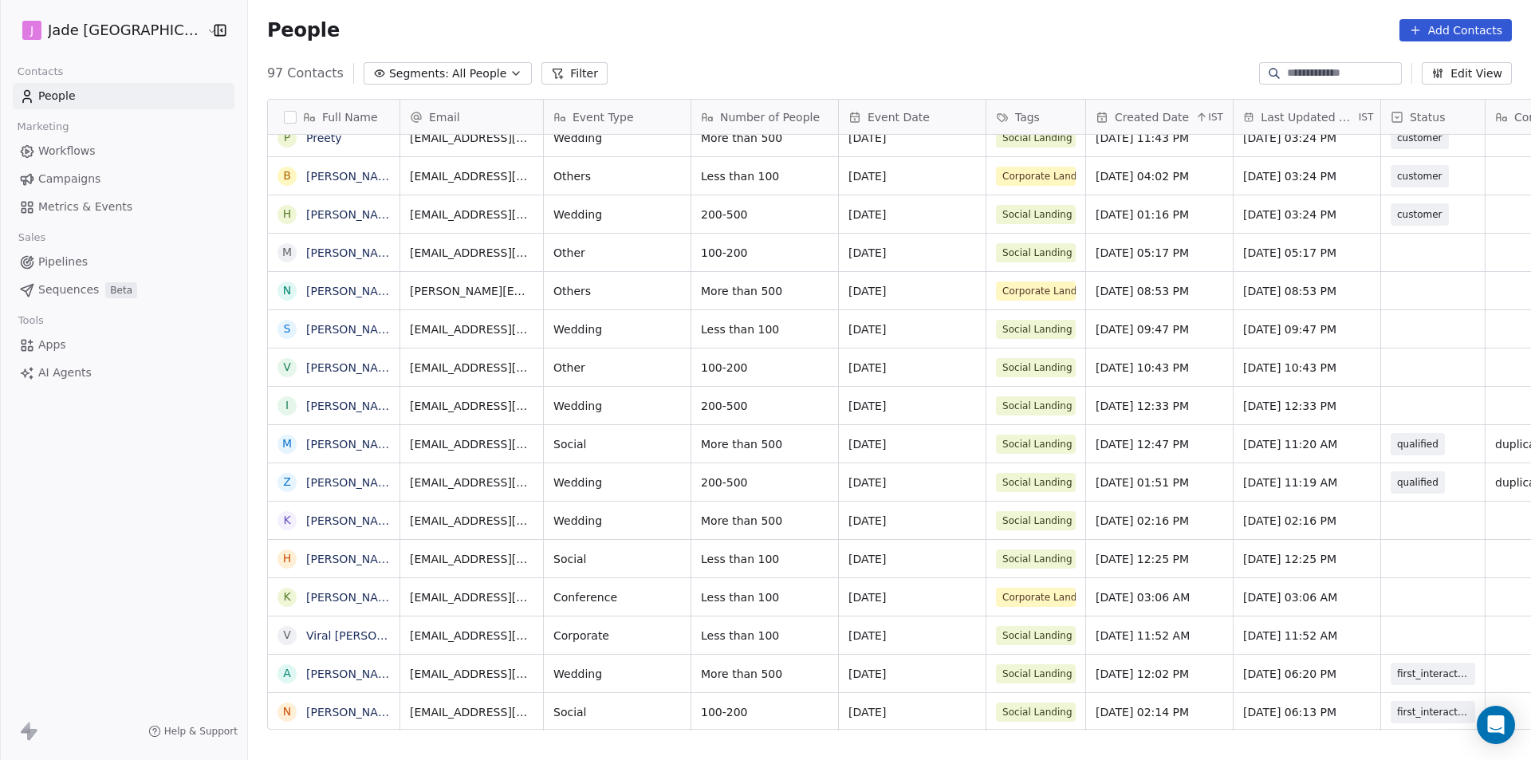
scroll to position [12, 0]
click at [1403, 622] on div "grid" at bounding box center [1433, 634] width 104 height 37
click at [1381, 596] on div "grid" at bounding box center [1433, 596] width 104 height 37
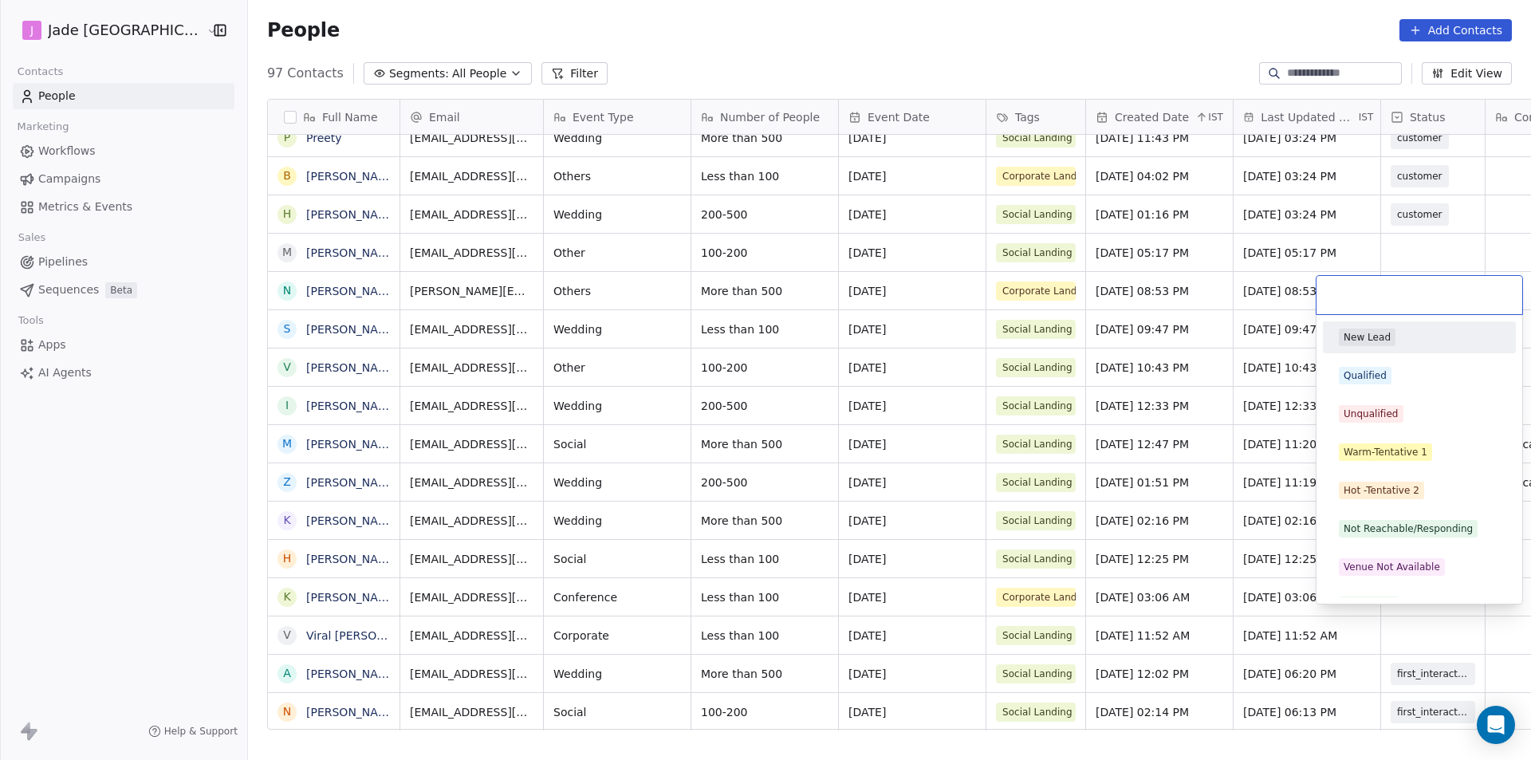
click at [1392, 640] on html "[PERSON_NAME] Mumbai Contacts People Marketing Workflows Campaigns Metrics & Ev…" at bounding box center [765, 380] width 1531 height 760
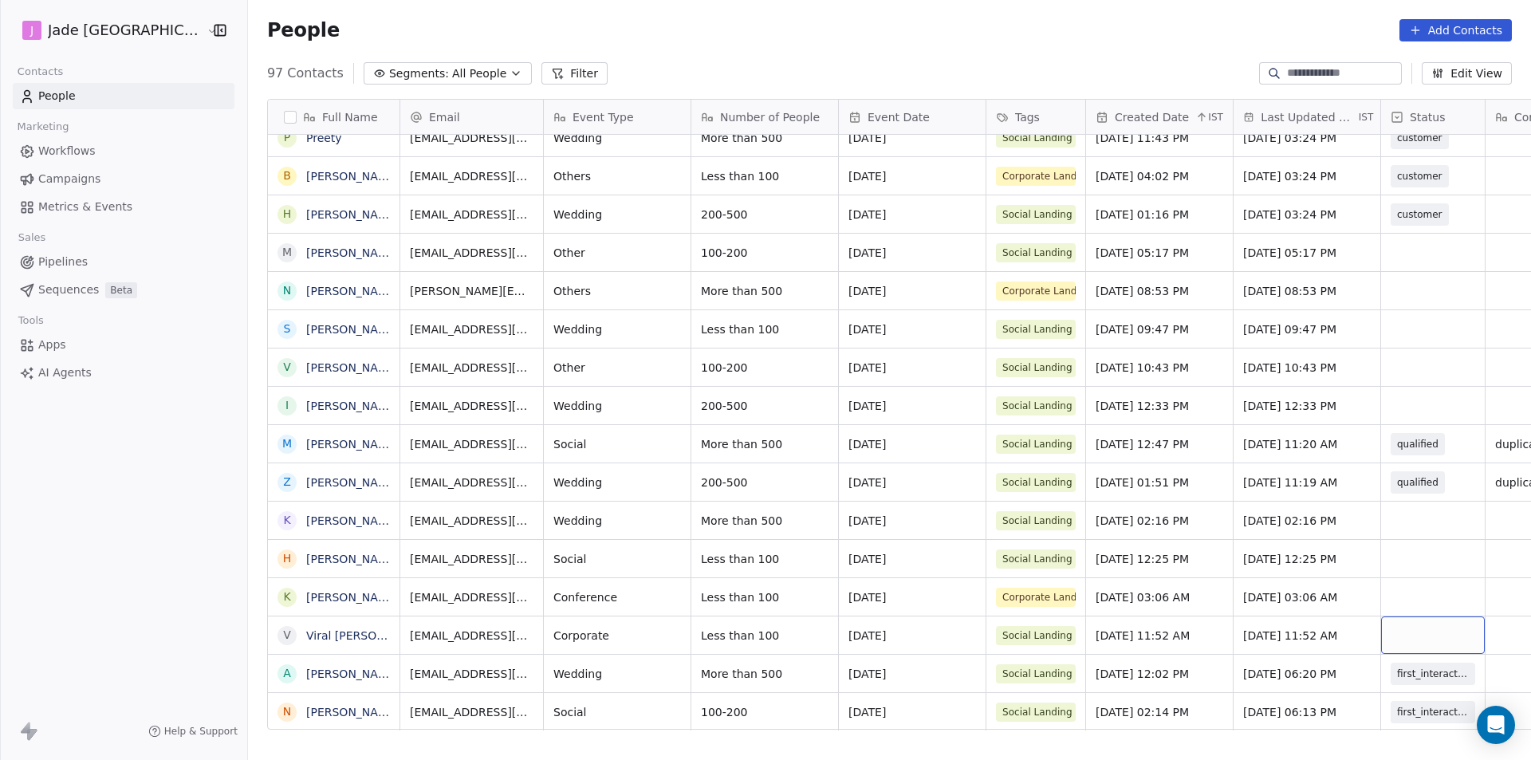
click at [1392, 622] on div "grid" at bounding box center [1433, 634] width 104 height 37
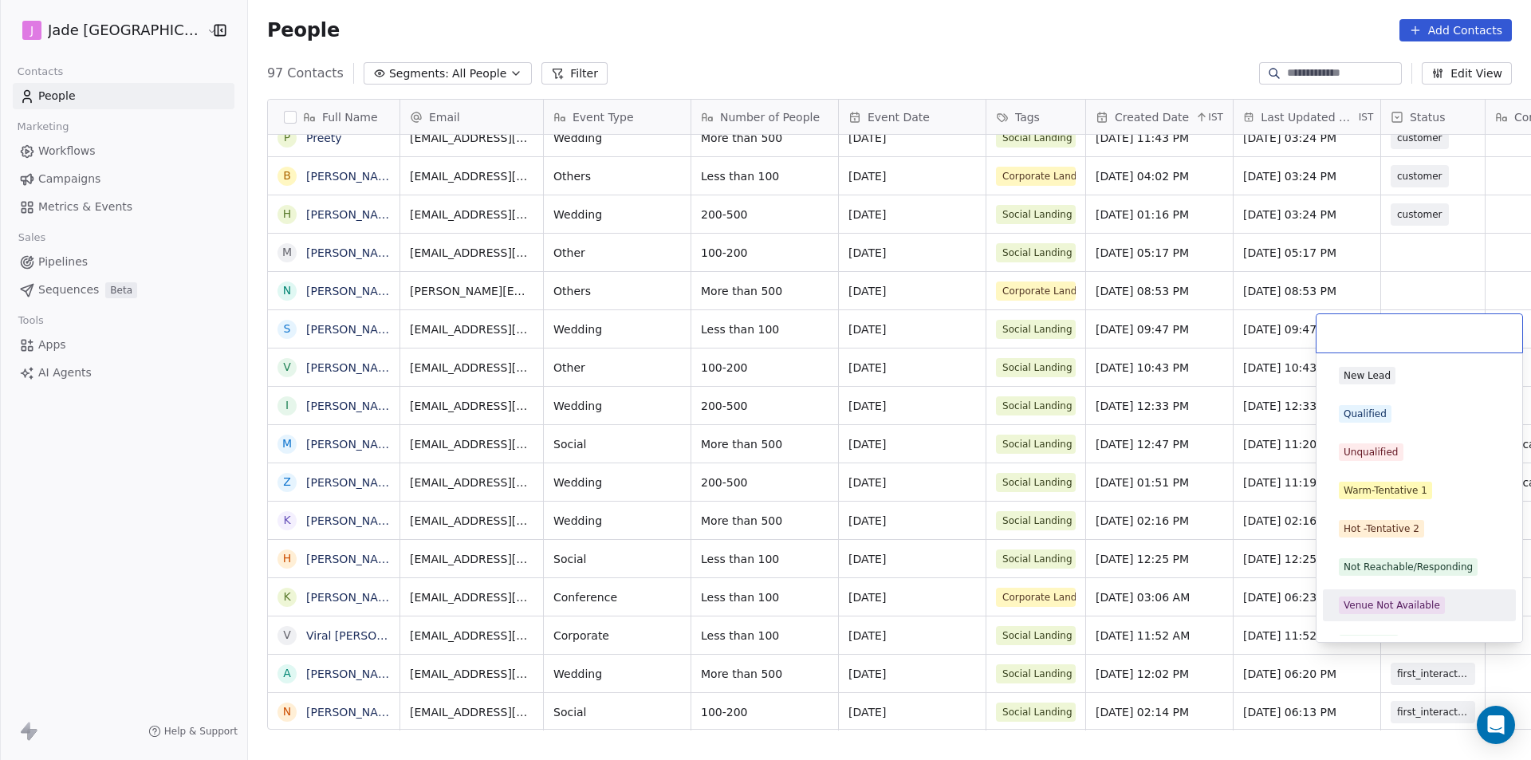
click at [1390, 607] on div "Venue Not Available" at bounding box center [1392, 605] width 96 height 14
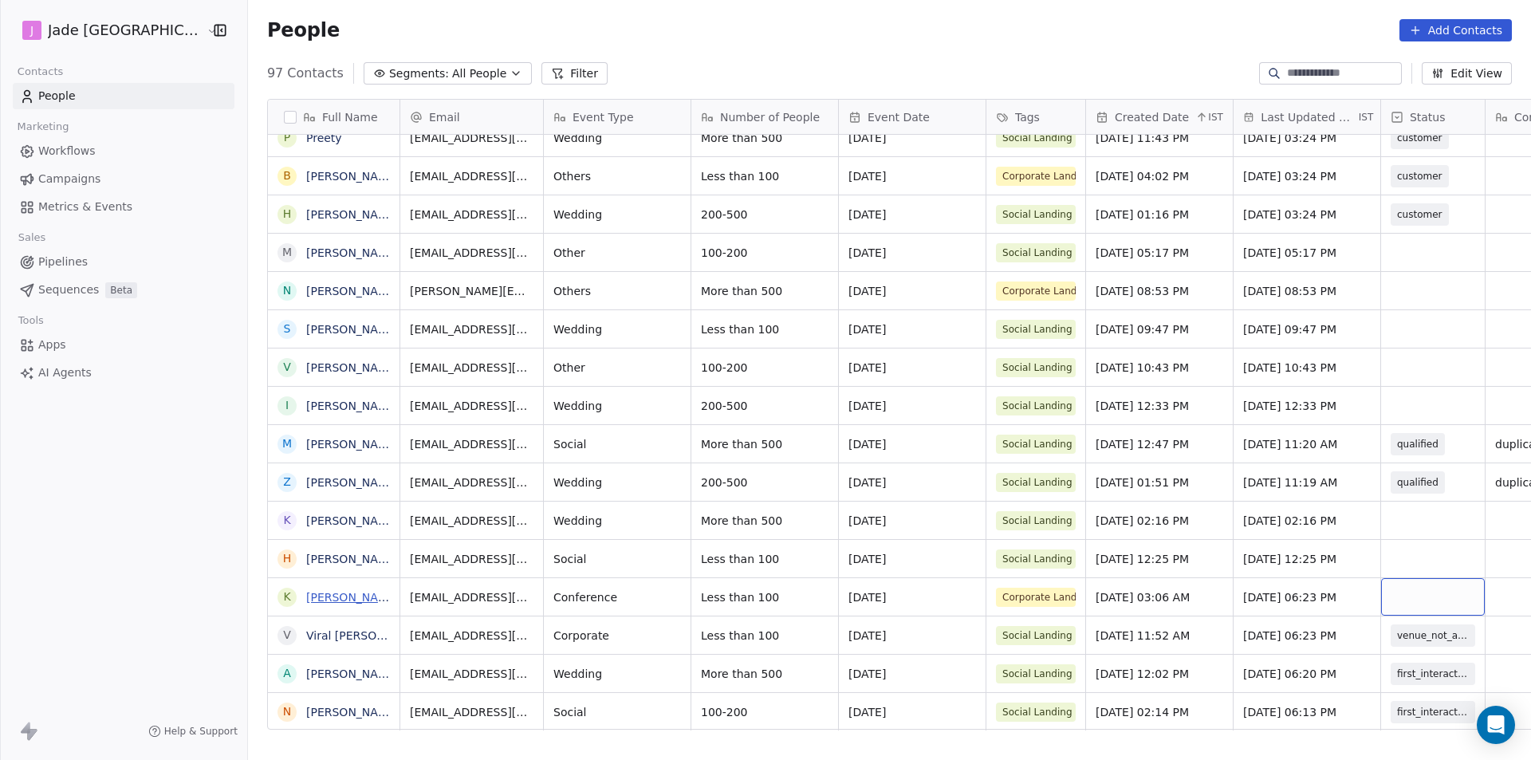
click at [321, 600] on link "[PERSON_NAME]" at bounding box center [352, 597] width 93 height 13
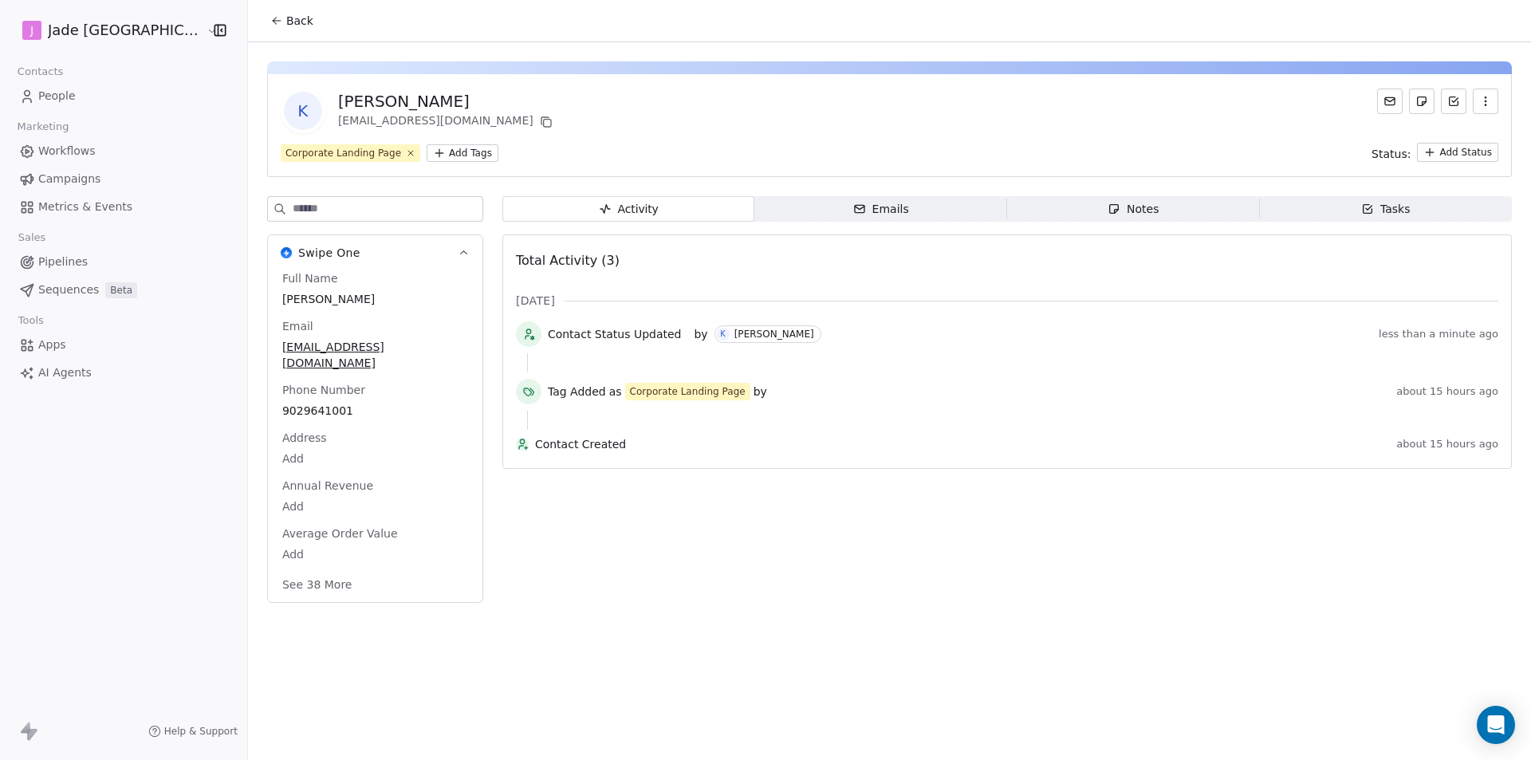
click at [268, 35] on div "Back" at bounding box center [889, 20] width 1283 height 41
click at [286, 27] on span "Back" at bounding box center [299, 21] width 27 height 16
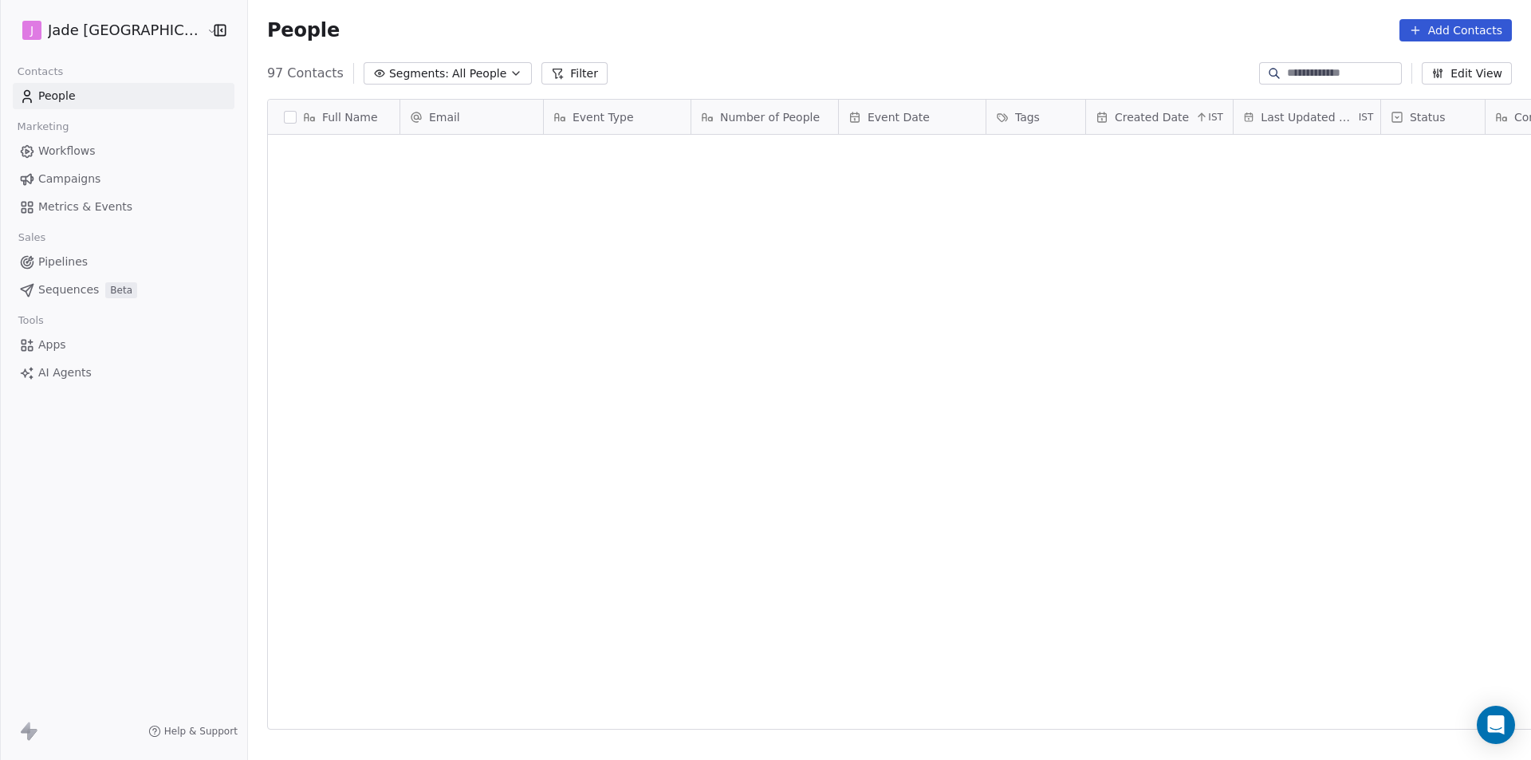
scroll to position [656, 1304]
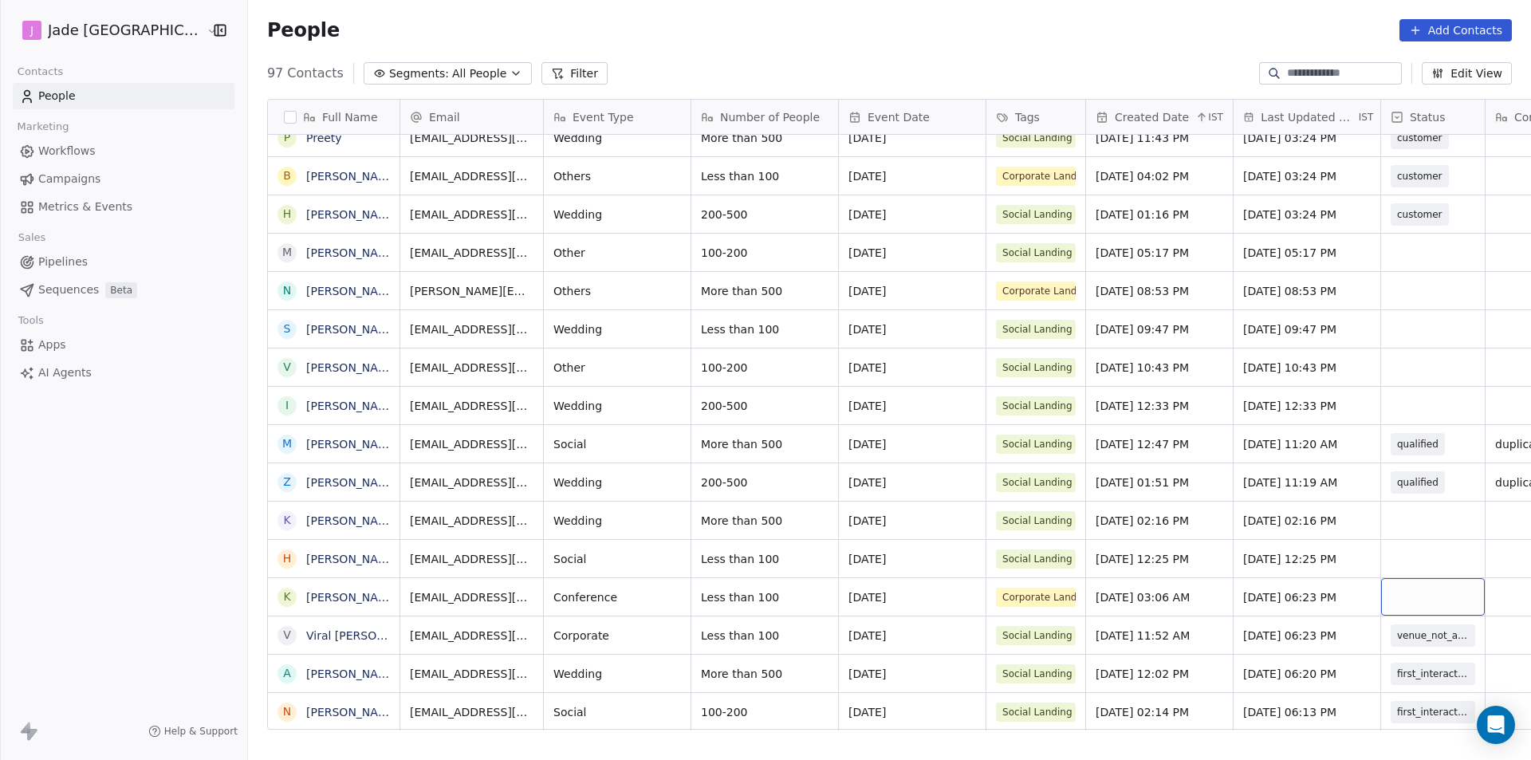
click at [1392, 586] on div "grid" at bounding box center [1433, 596] width 104 height 37
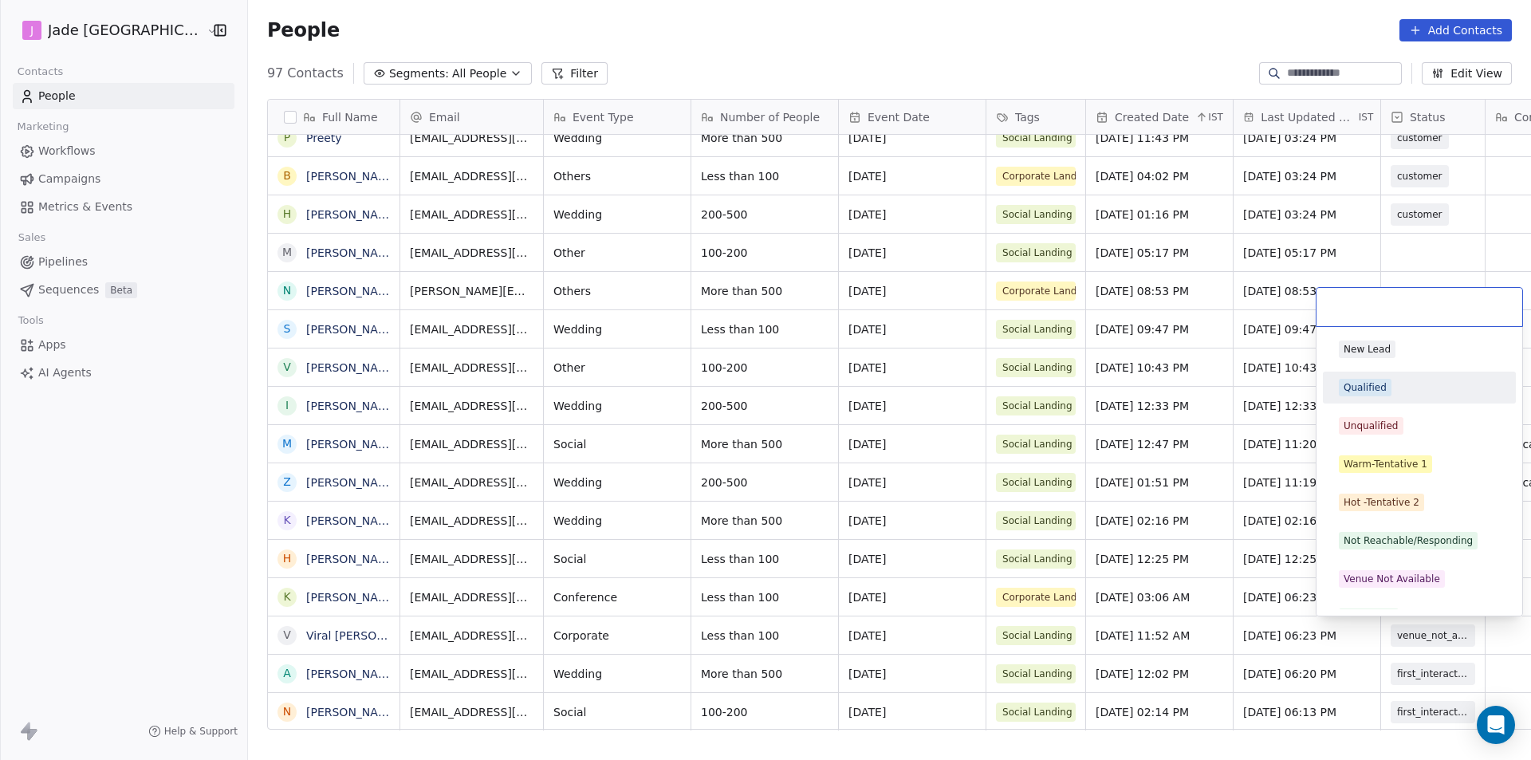
click at [1369, 378] on div "Qualified" at bounding box center [1419, 388] width 180 height 26
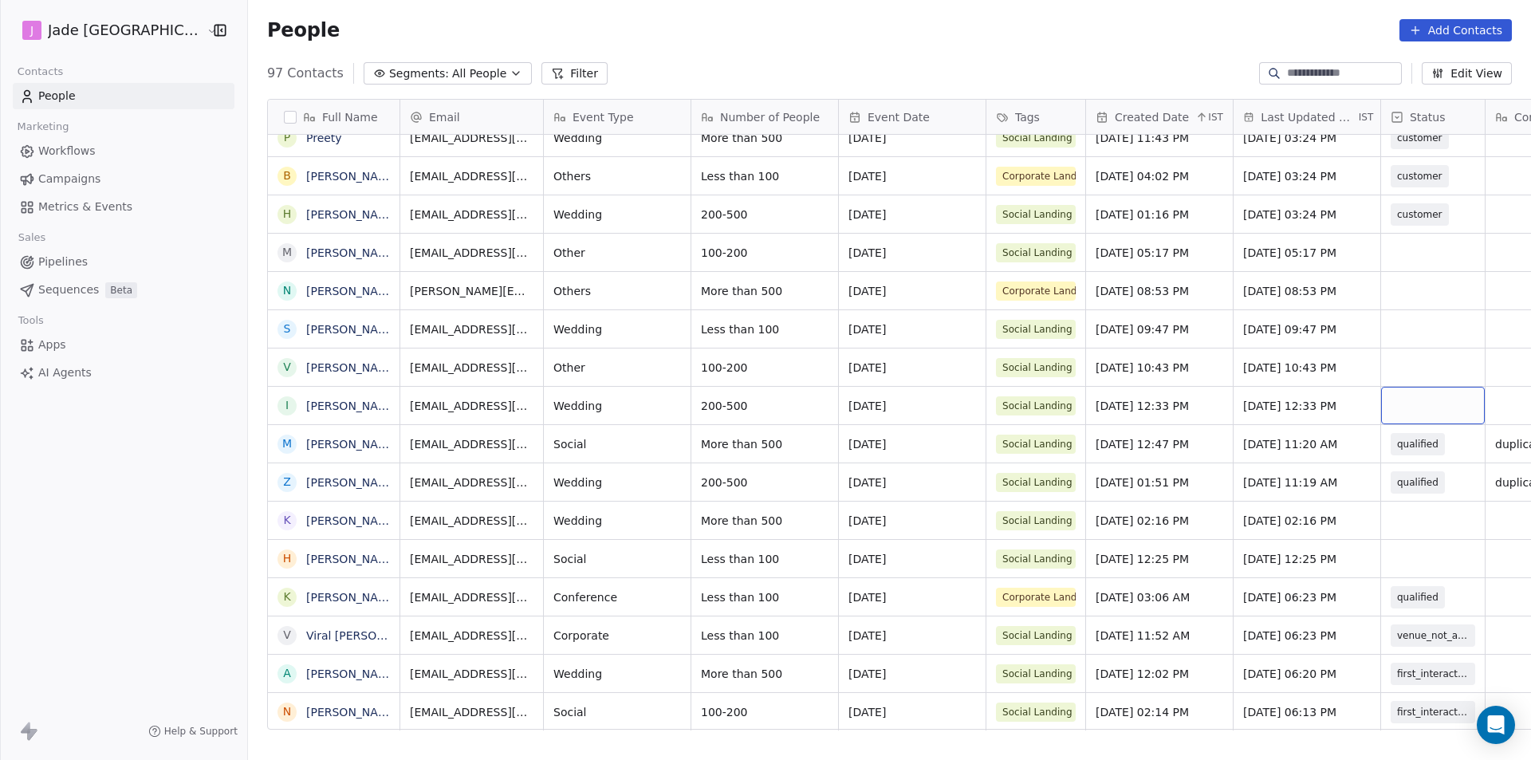
click at [1381, 405] on div "grid" at bounding box center [1433, 405] width 104 height 37
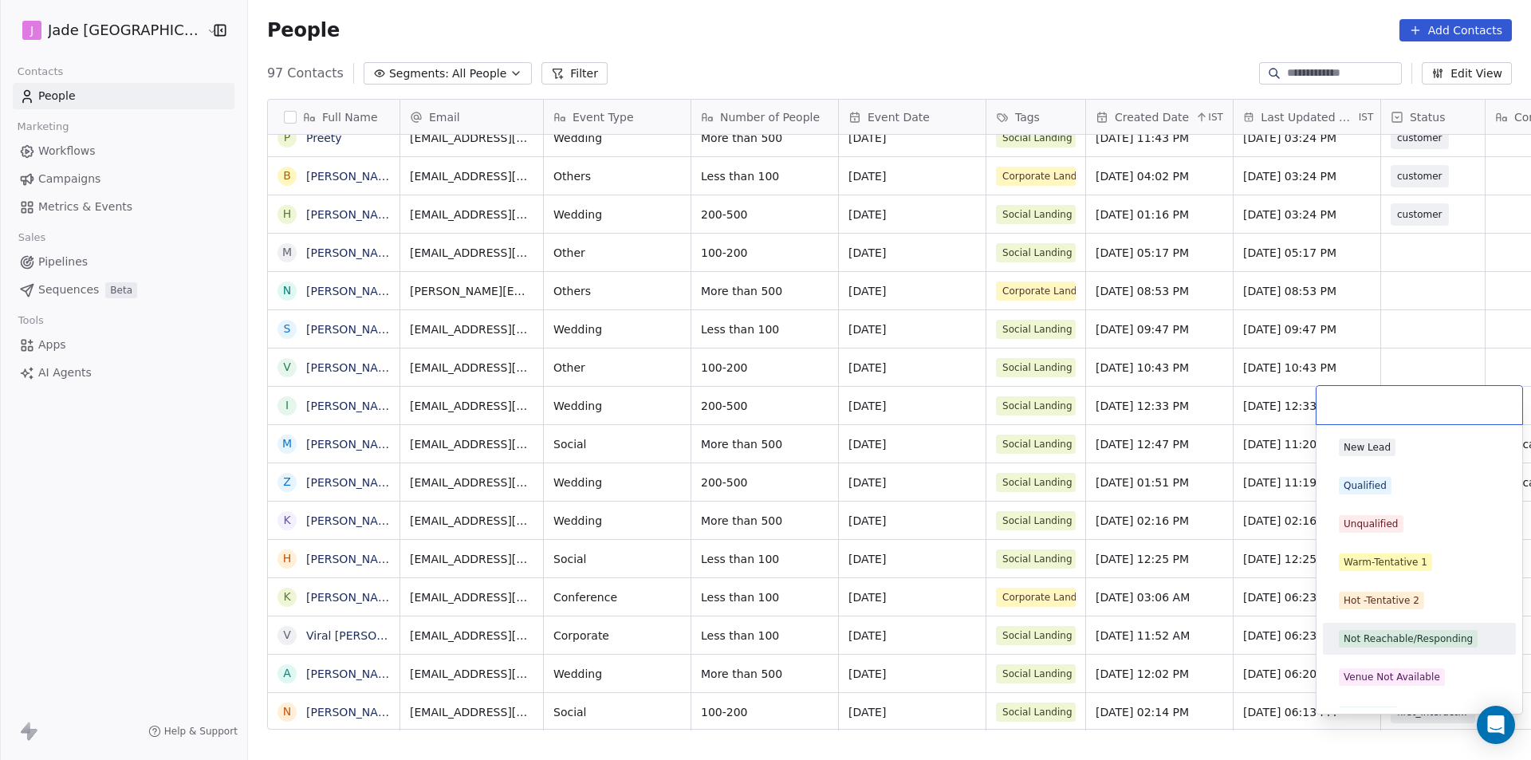
click at [1388, 651] on div "Not Reachable/Responding" at bounding box center [1419, 639] width 180 height 26
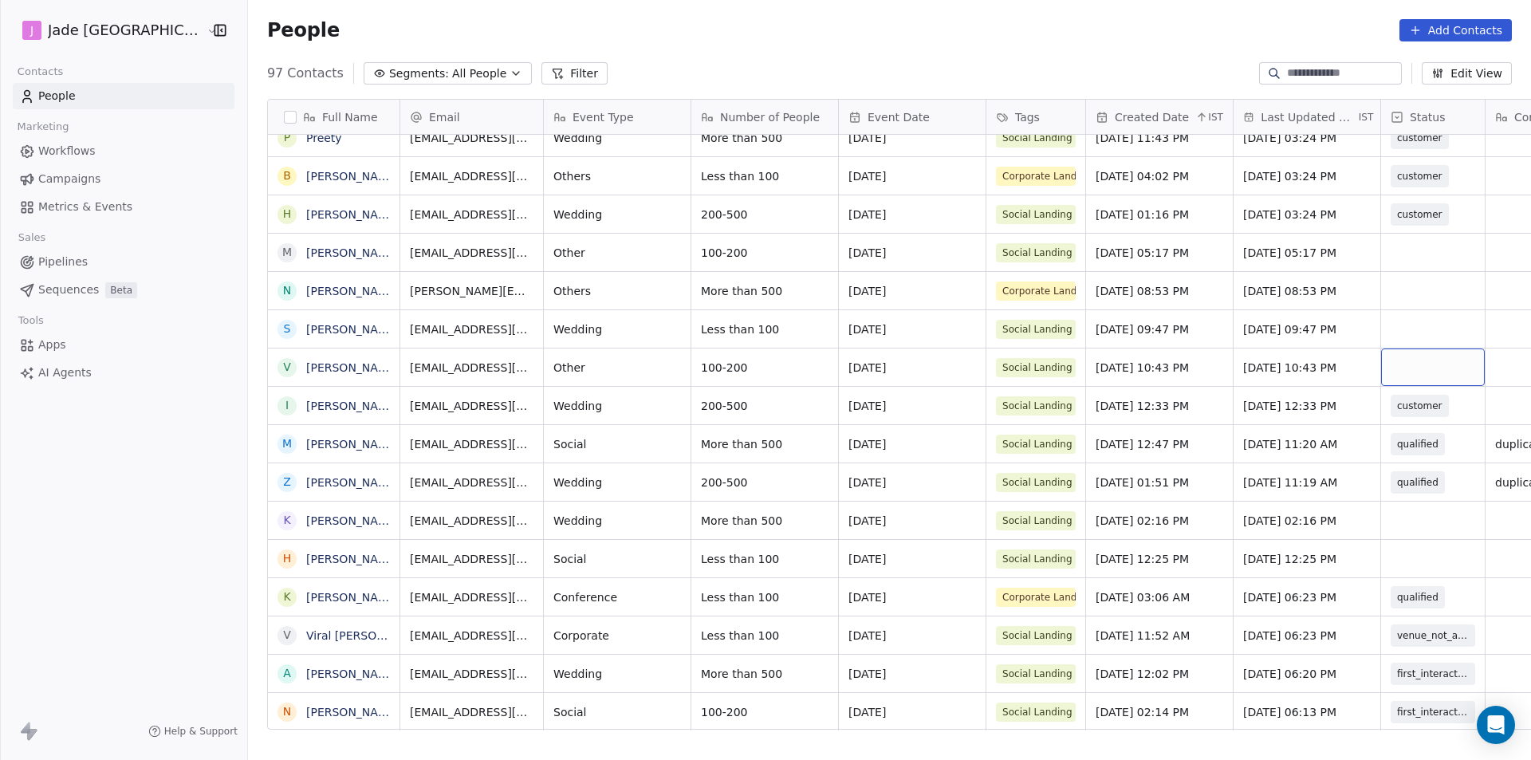
click at [1381, 364] on div "grid" at bounding box center [1433, 366] width 104 height 37
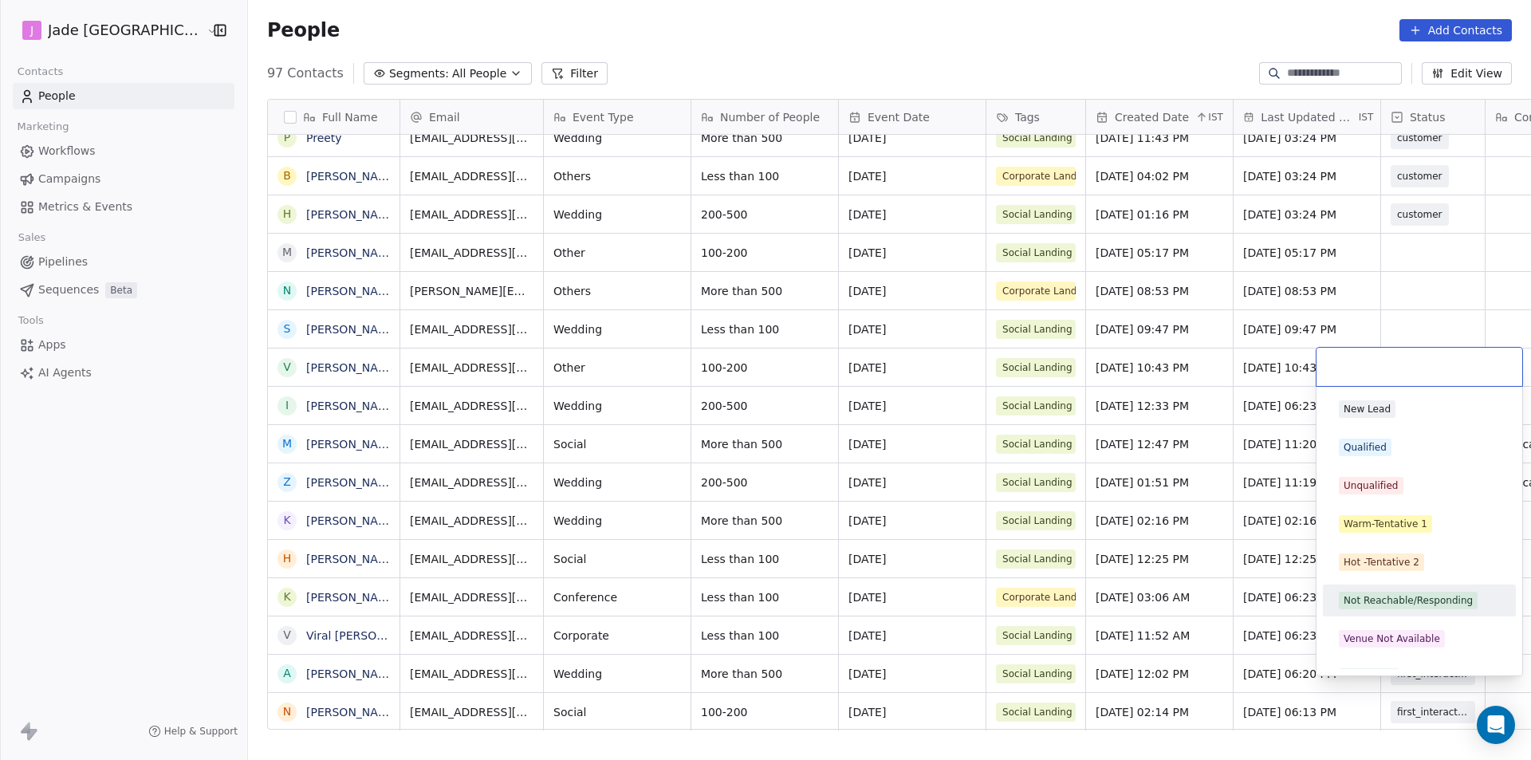
click at [1418, 596] on div "Not Reachable/Responding" at bounding box center [1408, 600] width 129 height 14
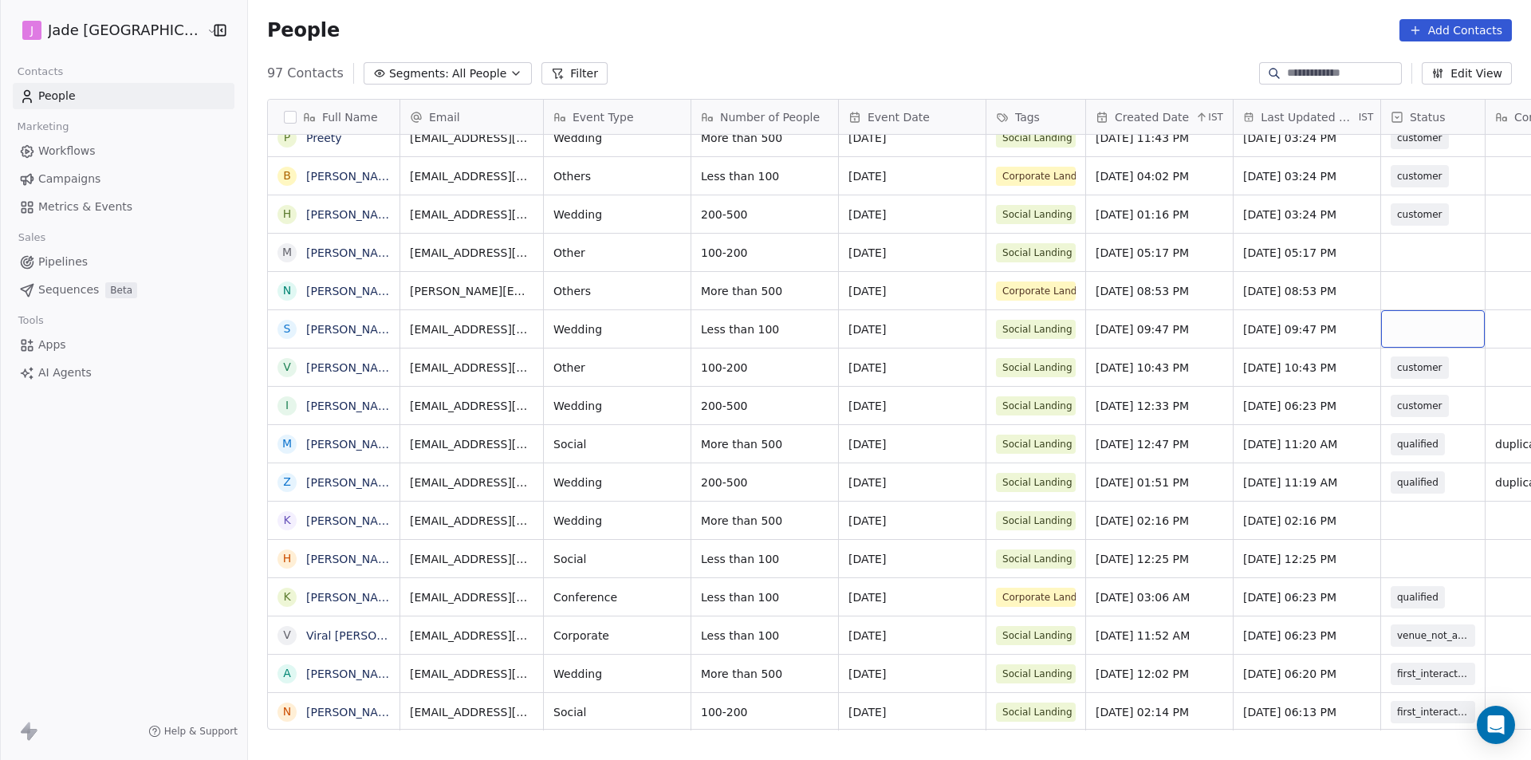
click at [1387, 322] on div "grid" at bounding box center [1433, 328] width 104 height 37
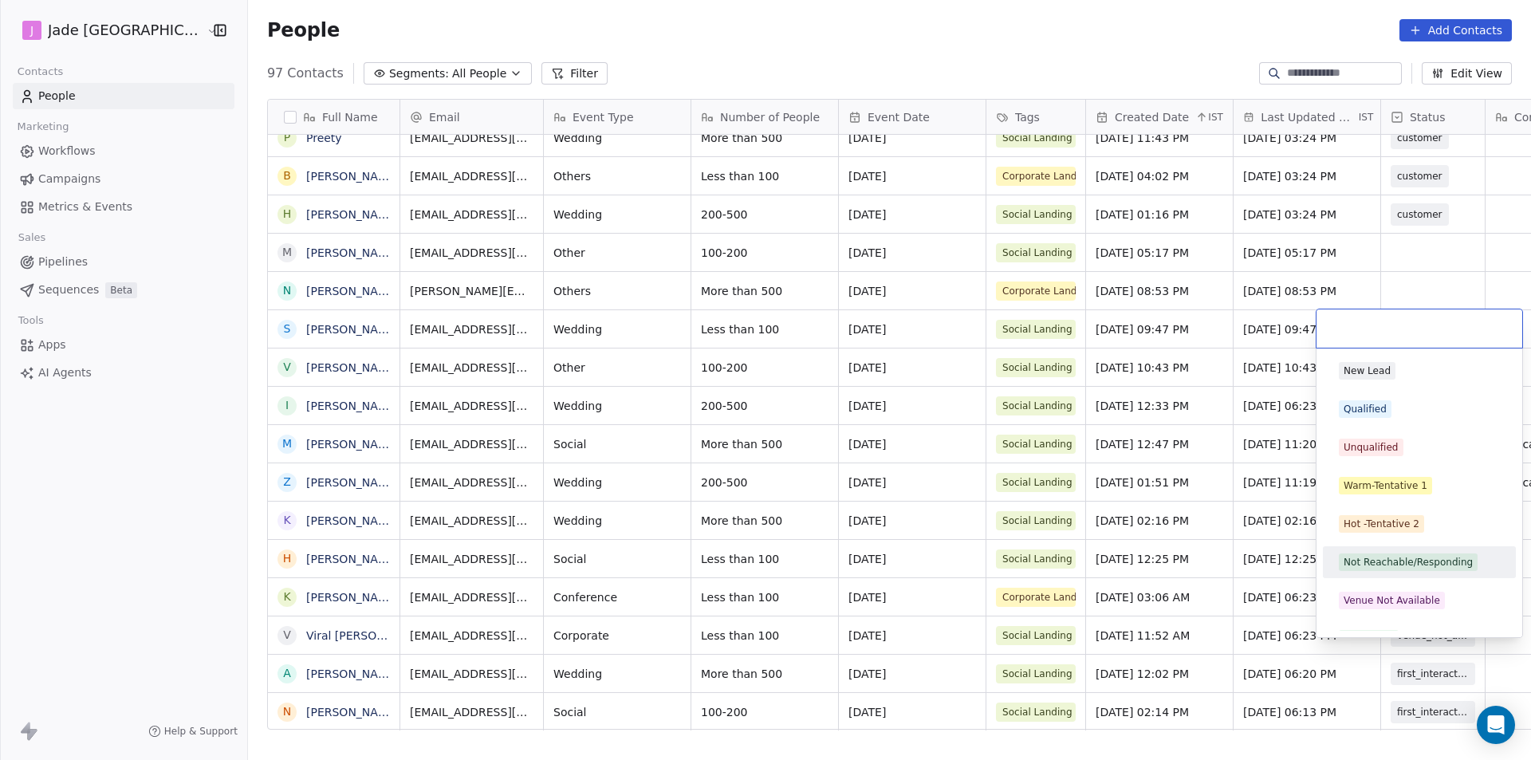
click at [1434, 546] on div "Not Reachable/Responding" at bounding box center [1419, 562] width 193 height 32
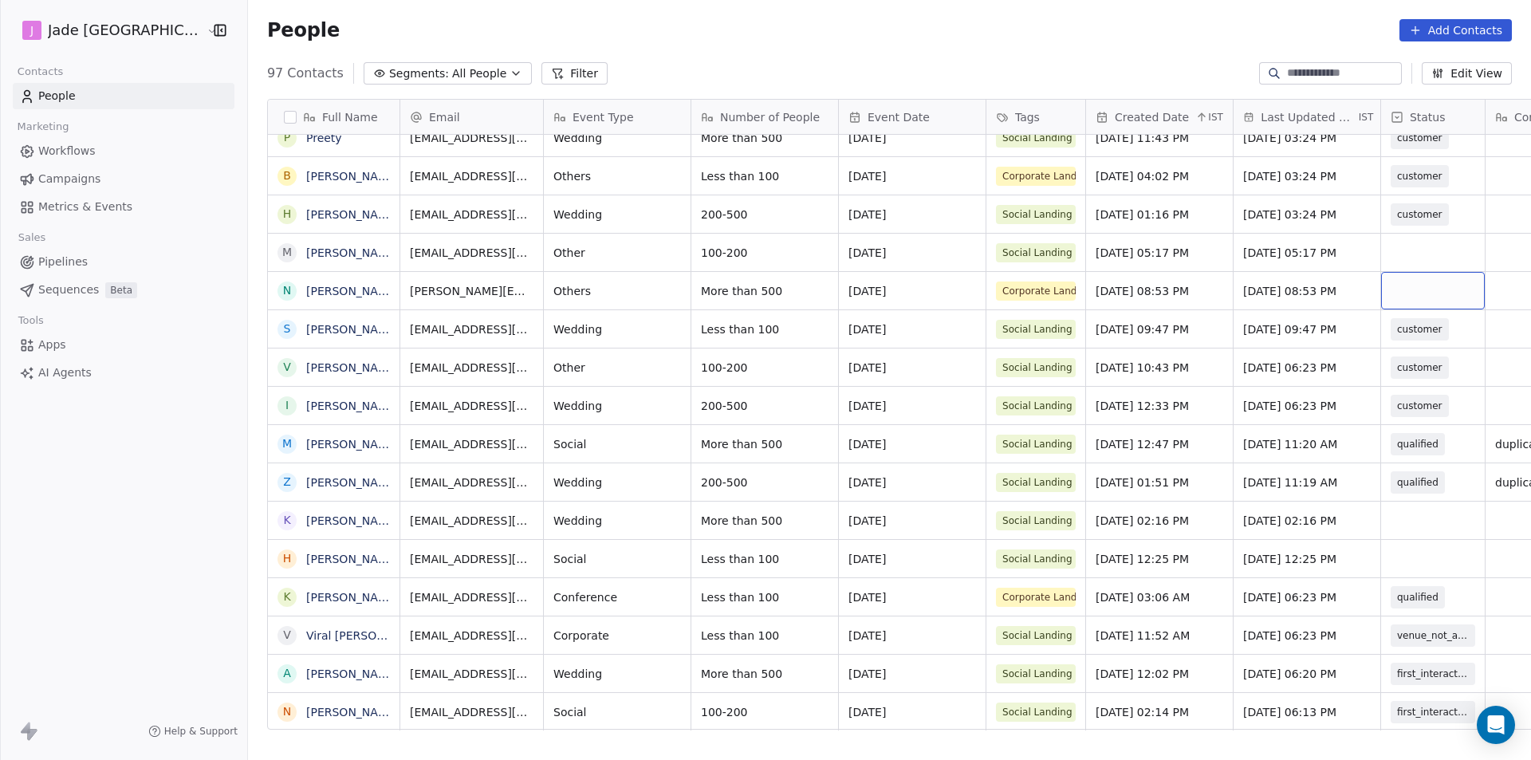
click at [1391, 289] on div "grid" at bounding box center [1433, 290] width 104 height 37
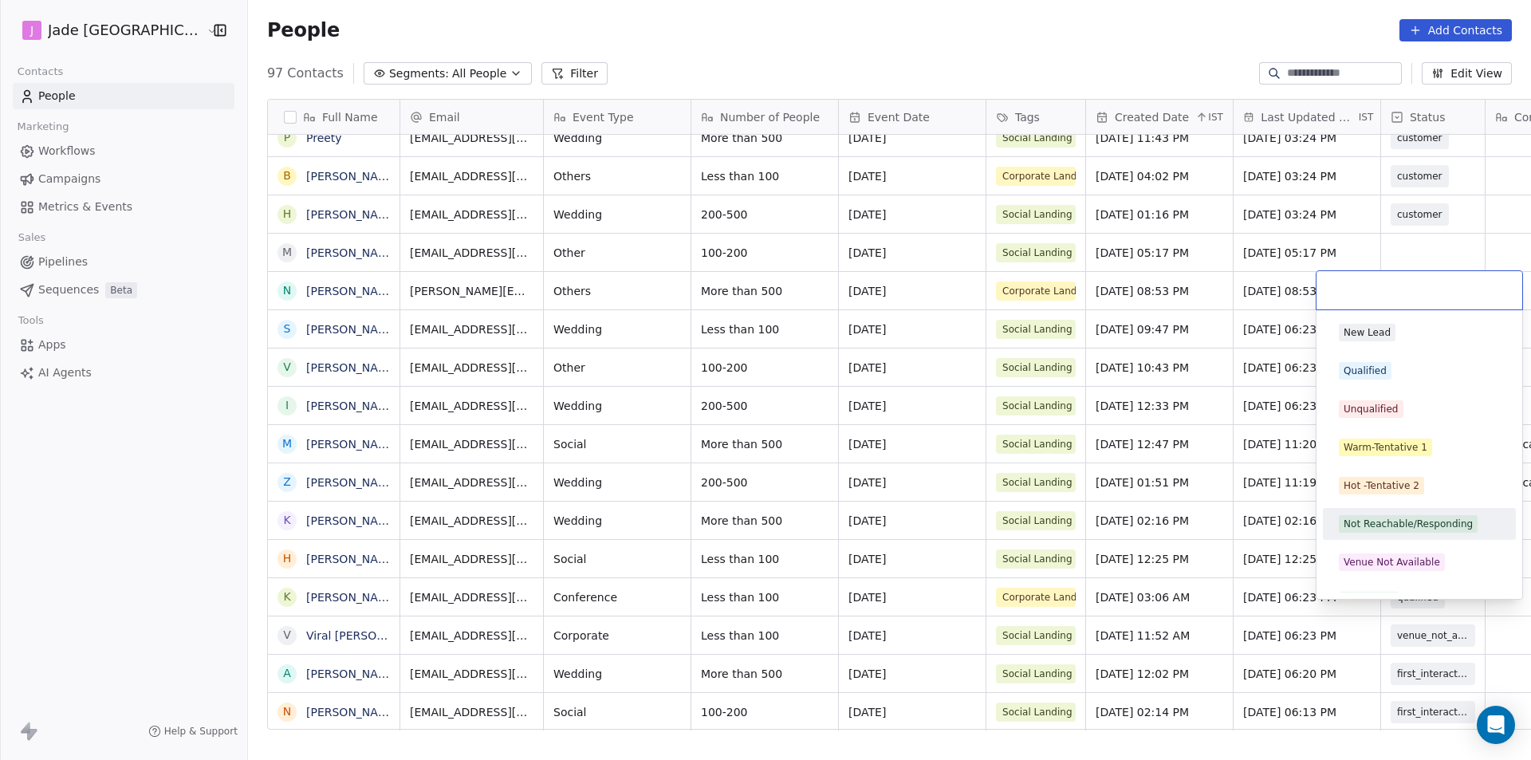
click at [1447, 526] on div "Not Reachable/Responding" at bounding box center [1408, 524] width 129 height 14
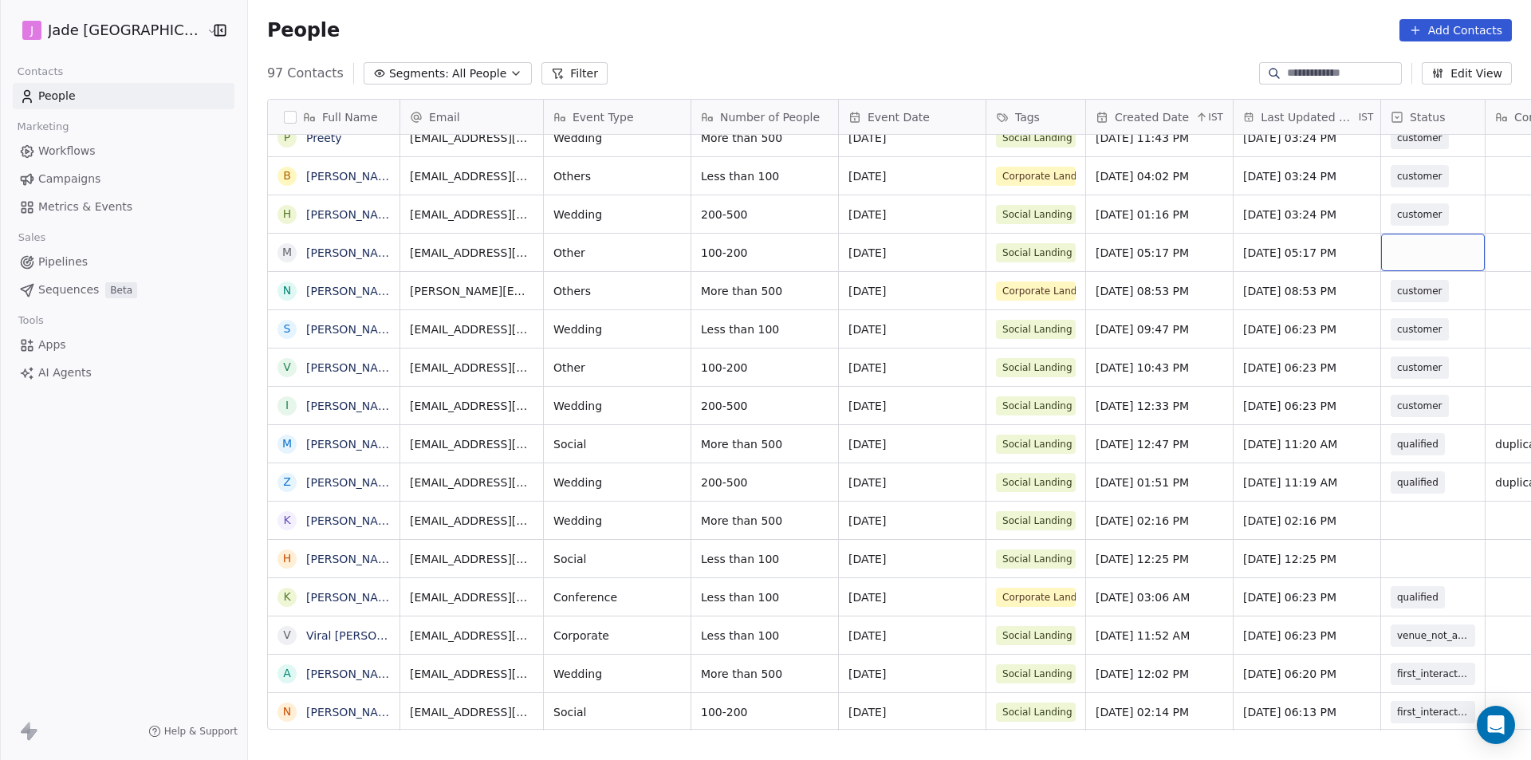
click at [1391, 250] on div "grid" at bounding box center [1433, 252] width 104 height 37
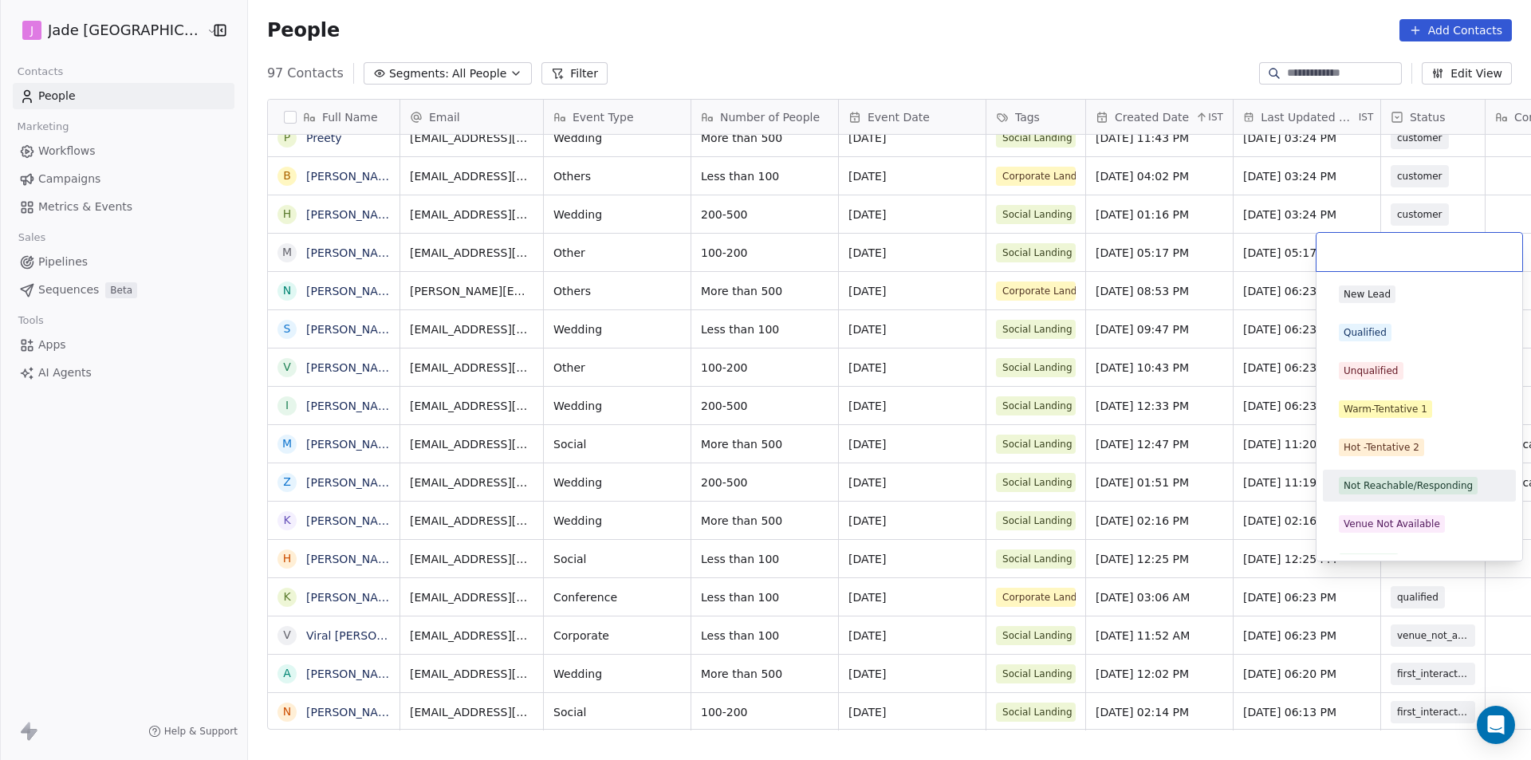
click at [1407, 476] on div "Not Reachable/Responding" at bounding box center [1419, 486] width 180 height 26
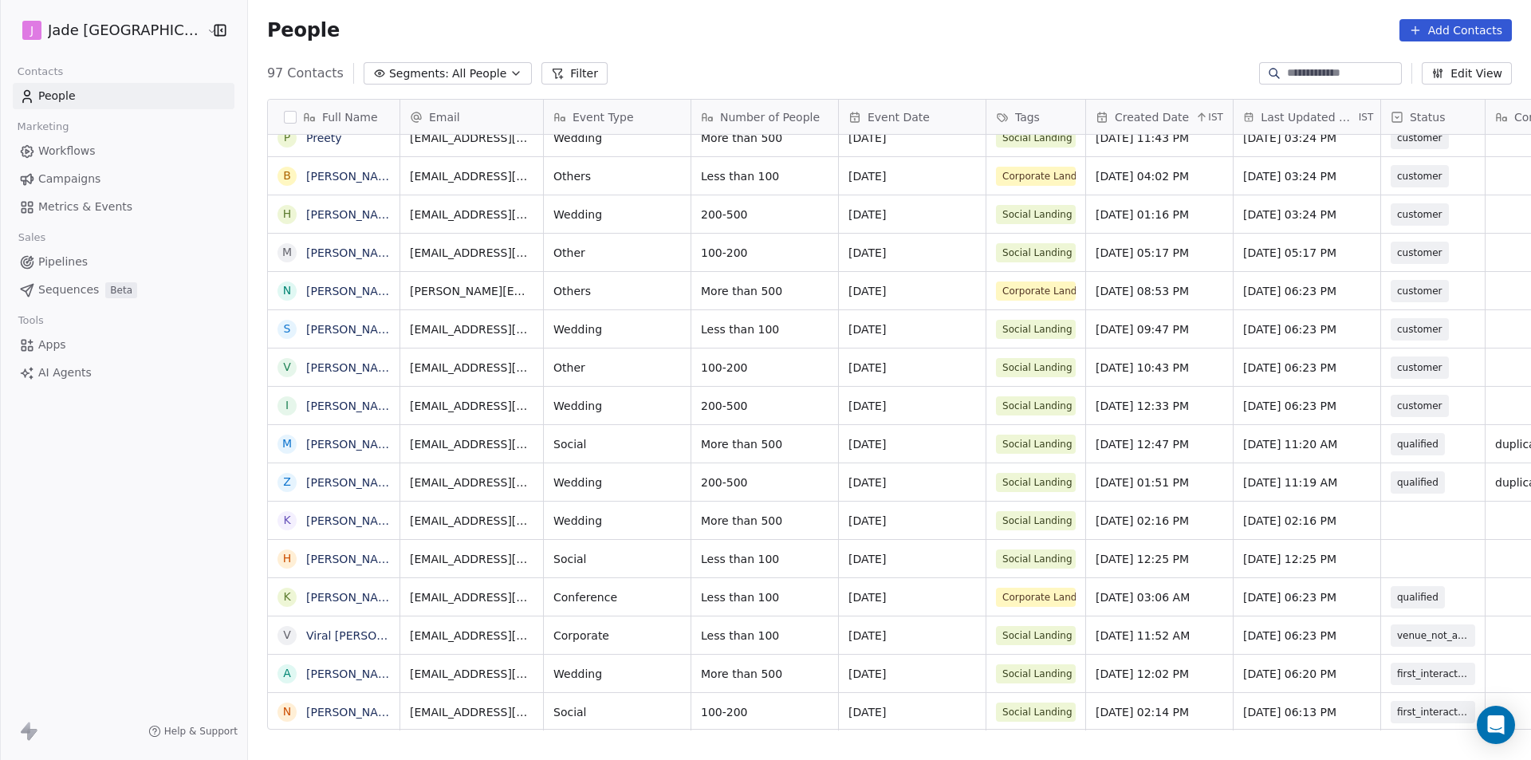
scroll to position [12, 0]
